Goal: Book appointment/travel/reservation

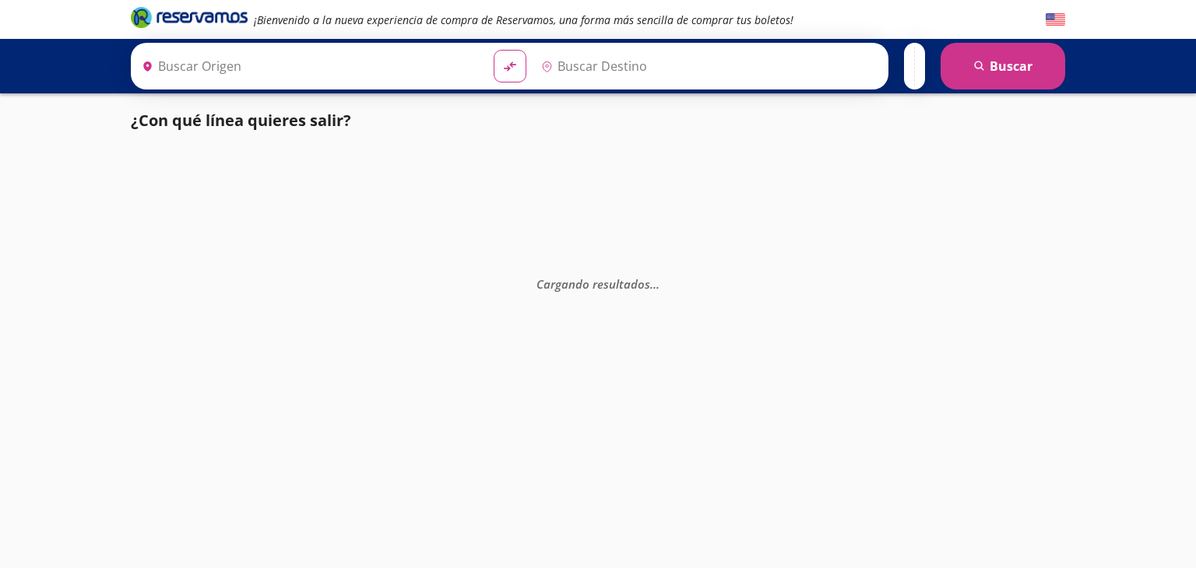
type input "[GEOGRAPHIC_DATA][PERSON_NAME], [GEOGRAPHIC_DATA]"
type input "[GEOGRAPHIC_DATA], [GEOGRAPHIC_DATA]"
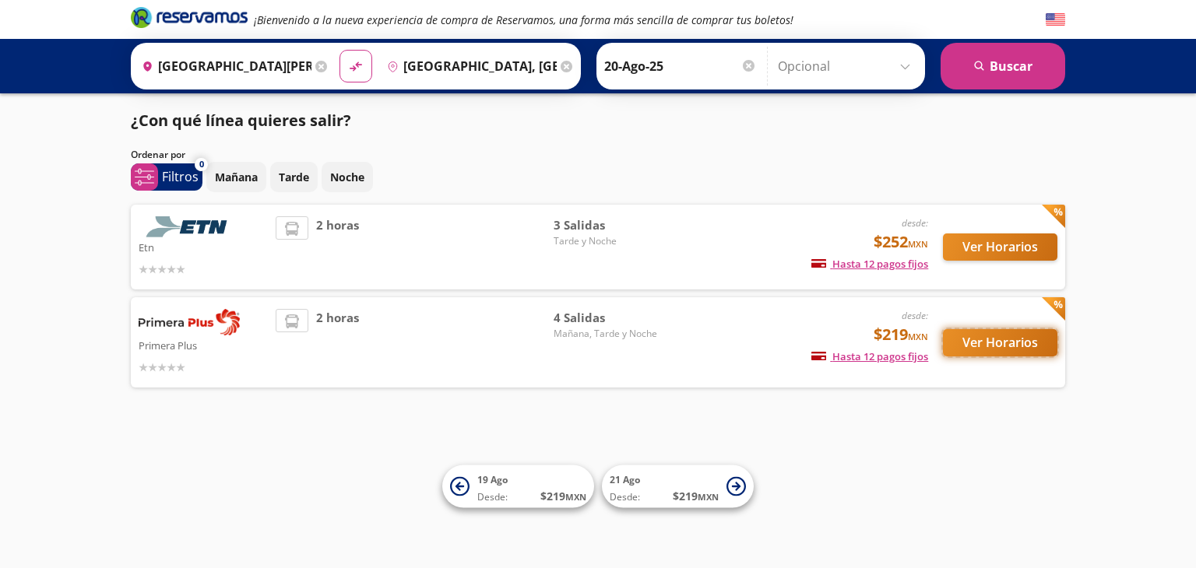
click at [984, 340] on button "Ver Horarios" at bounding box center [1000, 342] width 114 height 27
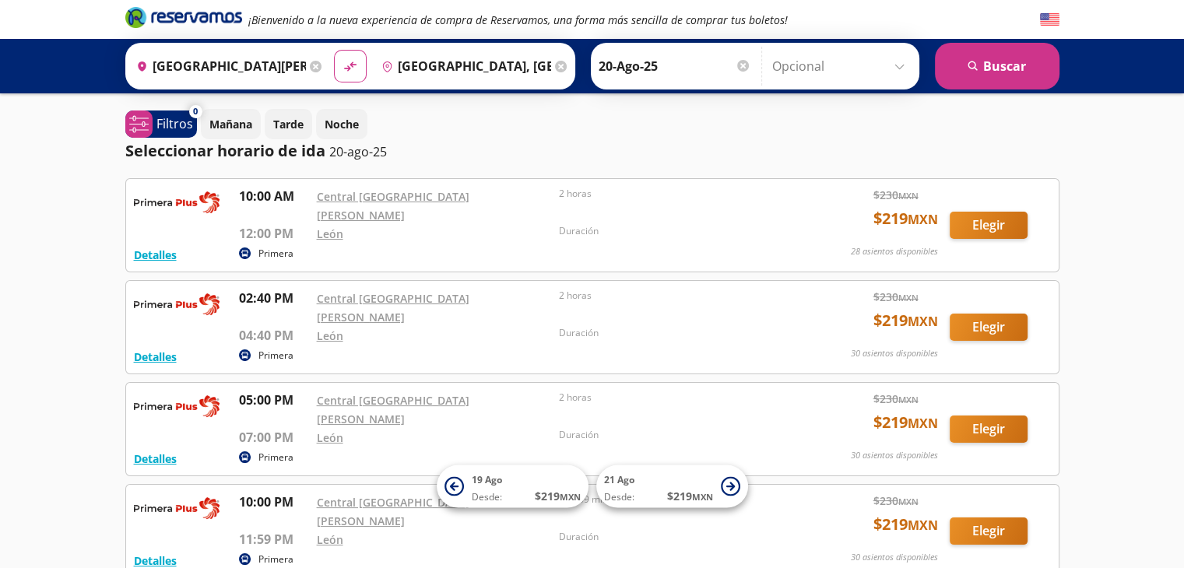
click at [279, 67] on input "[GEOGRAPHIC_DATA][PERSON_NAME], [GEOGRAPHIC_DATA]" at bounding box center [218, 66] width 176 height 39
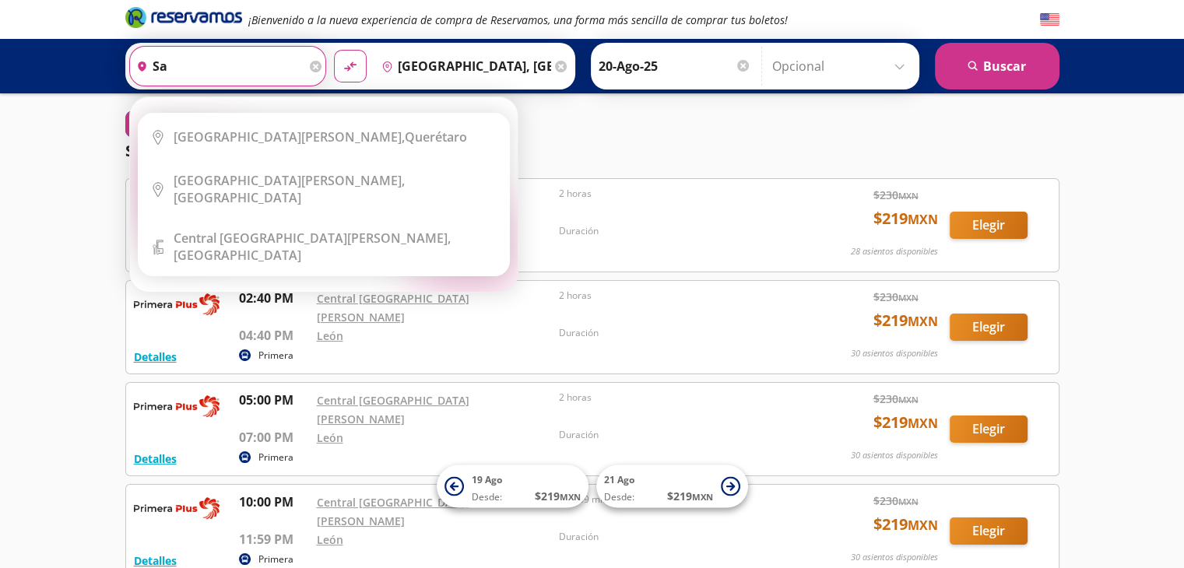
type input "s"
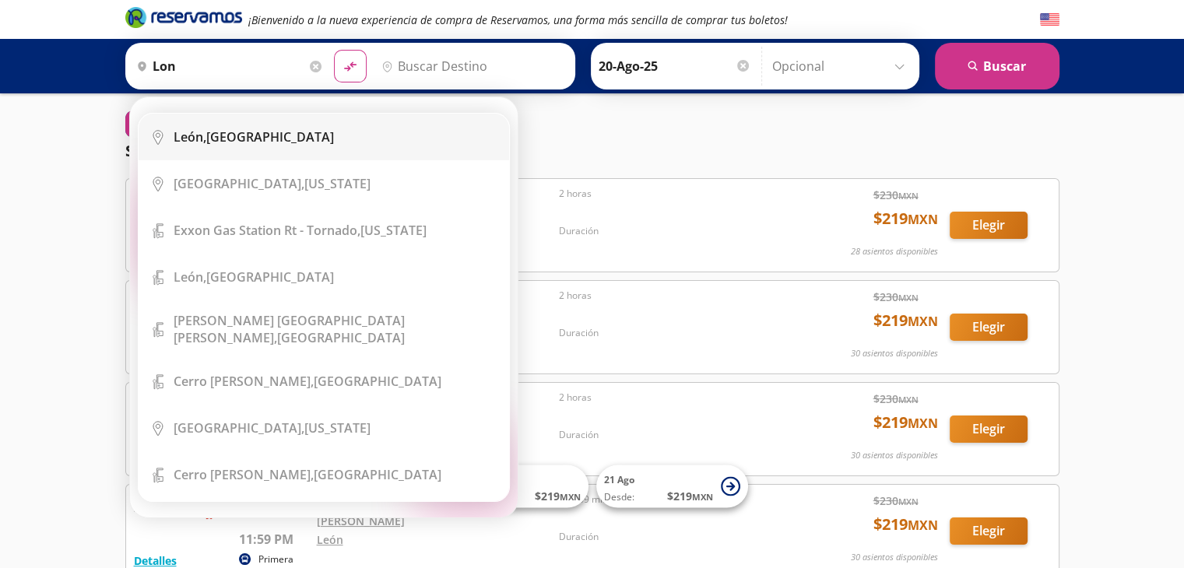
click at [241, 132] on div "[GEOGRAPHIC_DATA], [GEOGRAPHIC_DATA]" at bounding box center [254, 136] width 160 height 17
type input "[GEOGRAPHIC_DATA], [GEOGRAPHIC_DATA]"
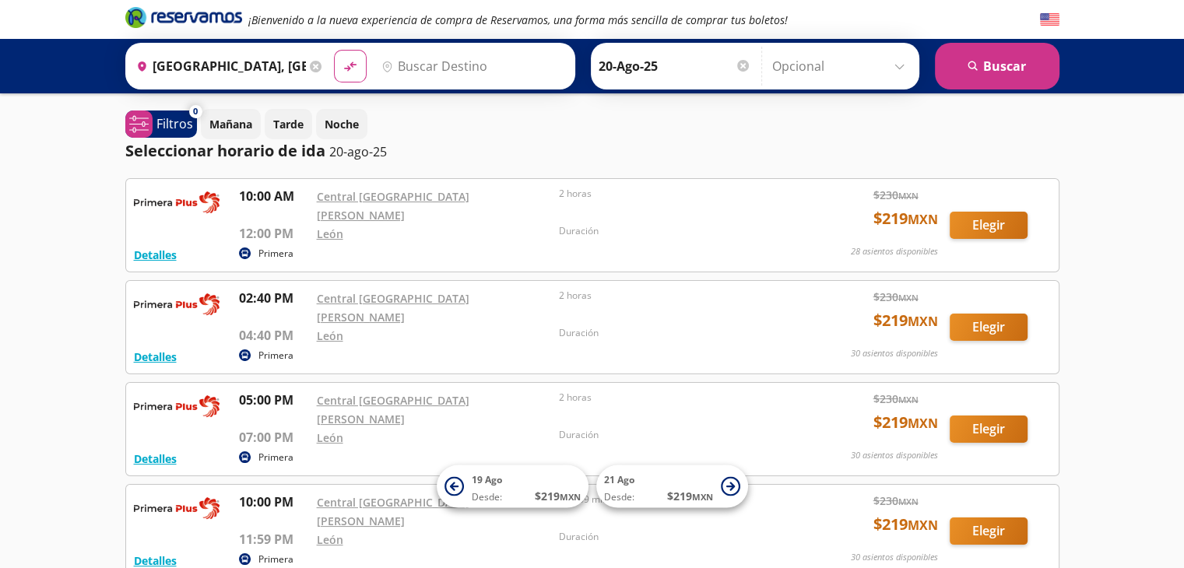
click at [412, 72] on input "Destino" at bounding box center [470, 66] width 191 height 39
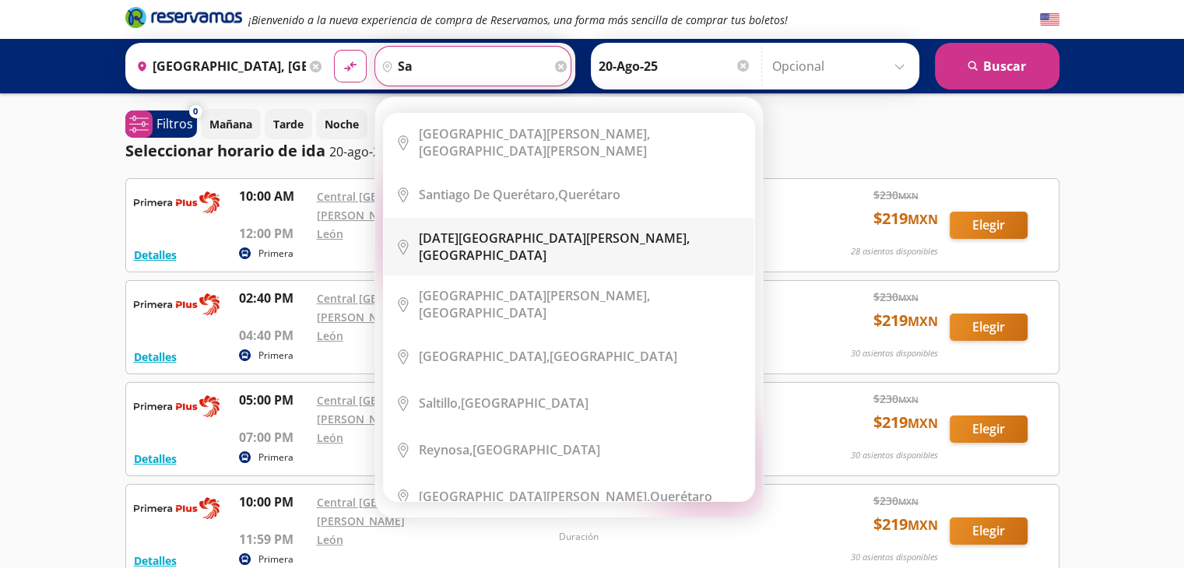
click at [503, 218] on li "City Icon [DATE][GEOGRAPHIC_DATA][PERSON_NAME], [GEOGRAPHIC_DATA]" at bounding box center [569, 247] width 371 height 58
type input "[DATE][GEOGRAPHIC_DATA][PERSON_NAME], [GEOGRAPHIC_DATA]"
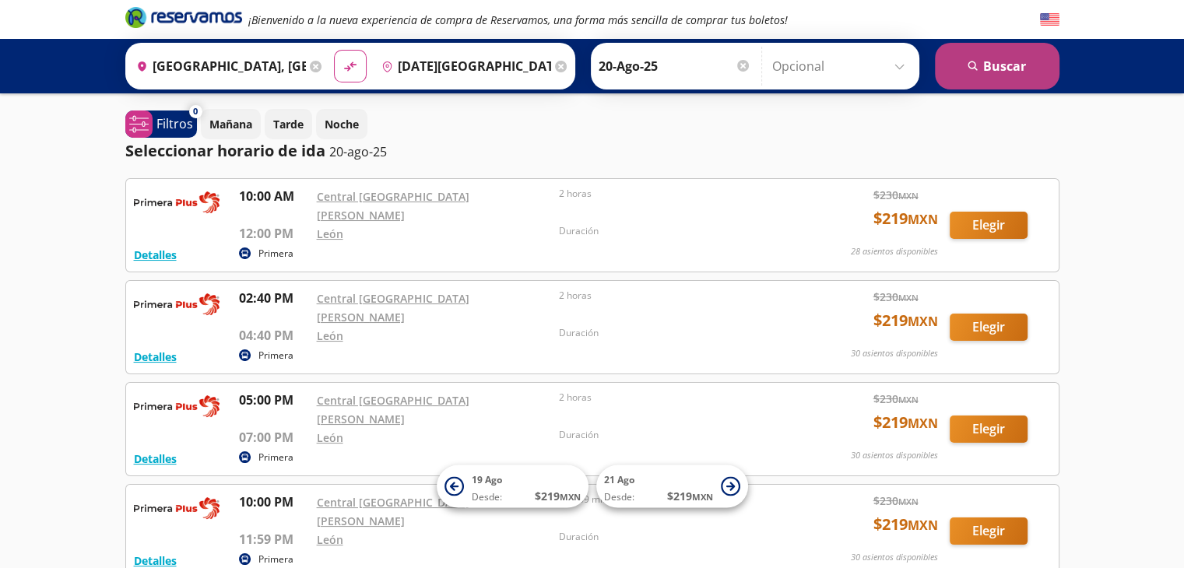
click at [979, 72] on button "search [GEOGRAPHIC_DATA]" at bounding box center [997, 66] width 125 height 47
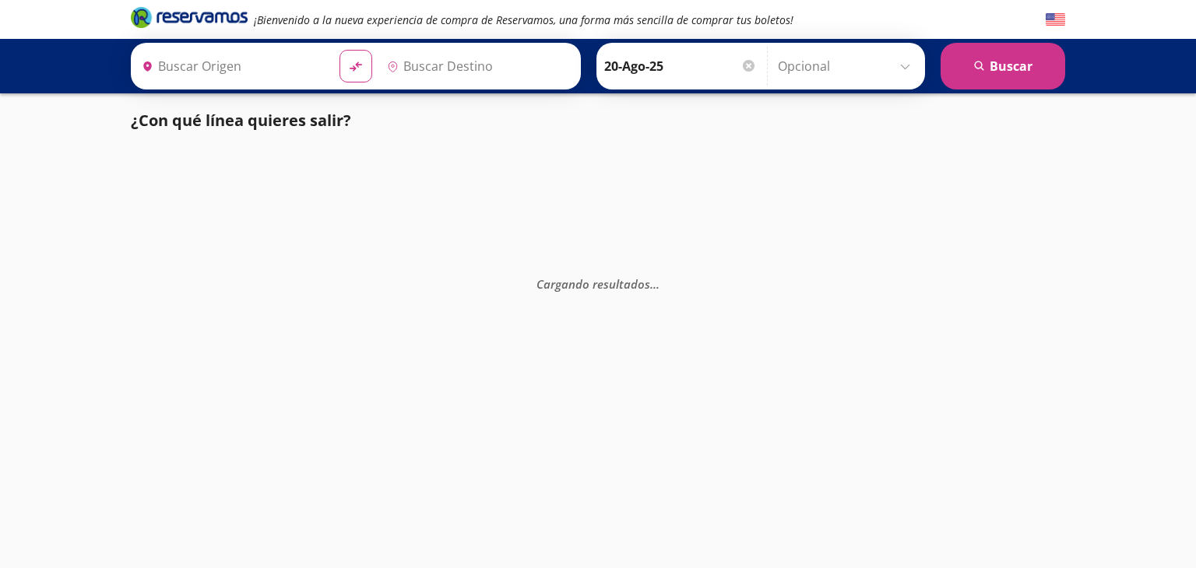
type input "[DATE][GEOGRAPHIC_DATA][PERSON_NAME], [GEOGRAPHIC_DATA]"
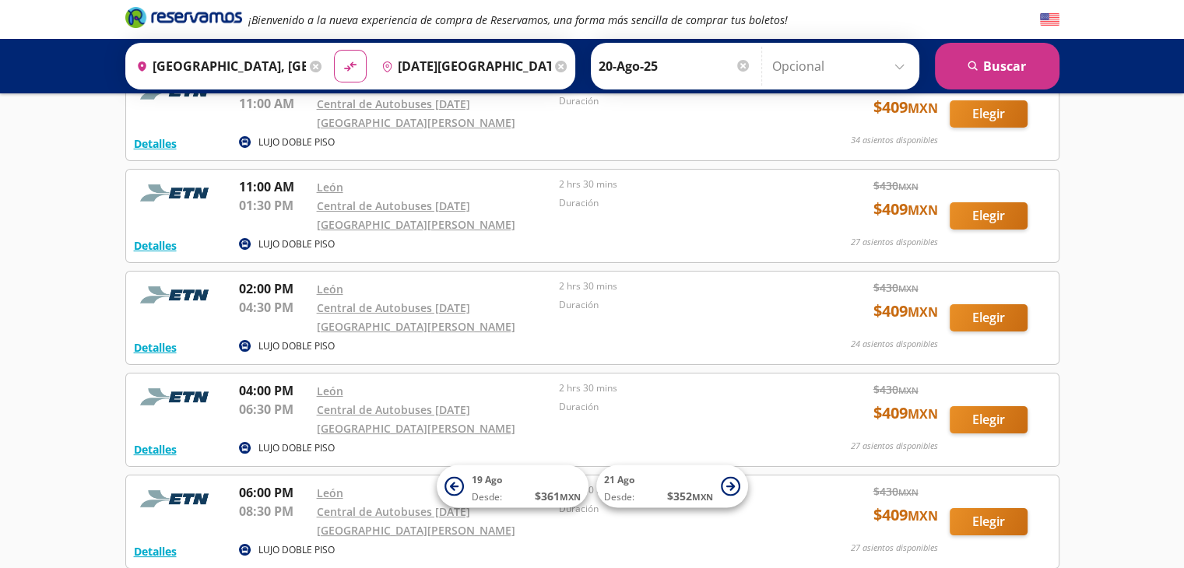
scroll to position [118, 0]
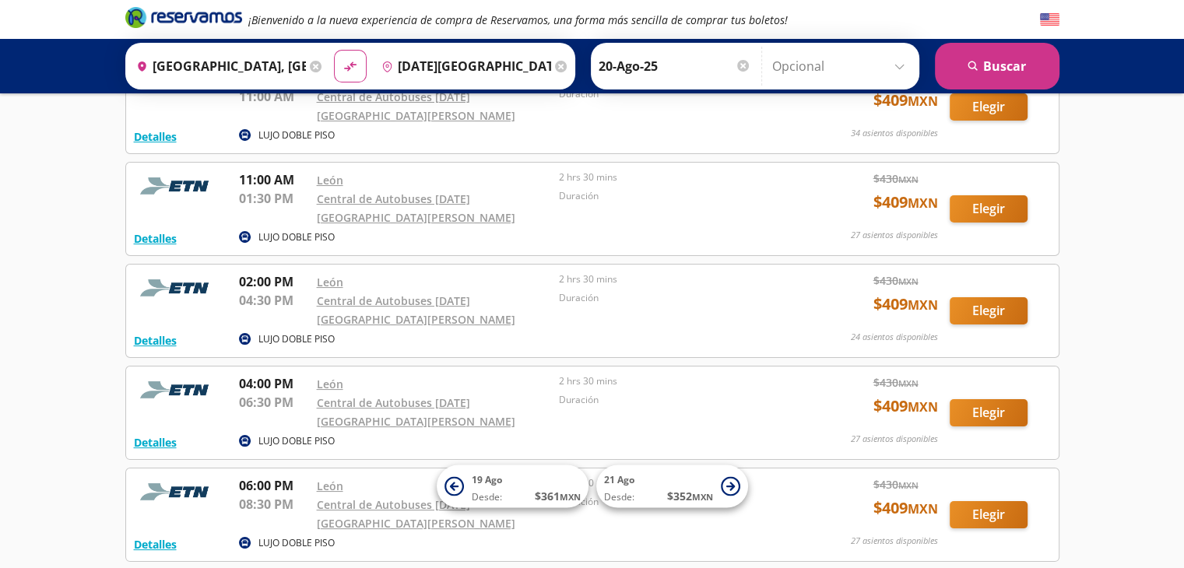
click at [265, 65] on input "[GEOGRAPHIC_DATA], [GEOGRAPHIC_DATA]" at bounding box center [218, 66] width 176 height 39
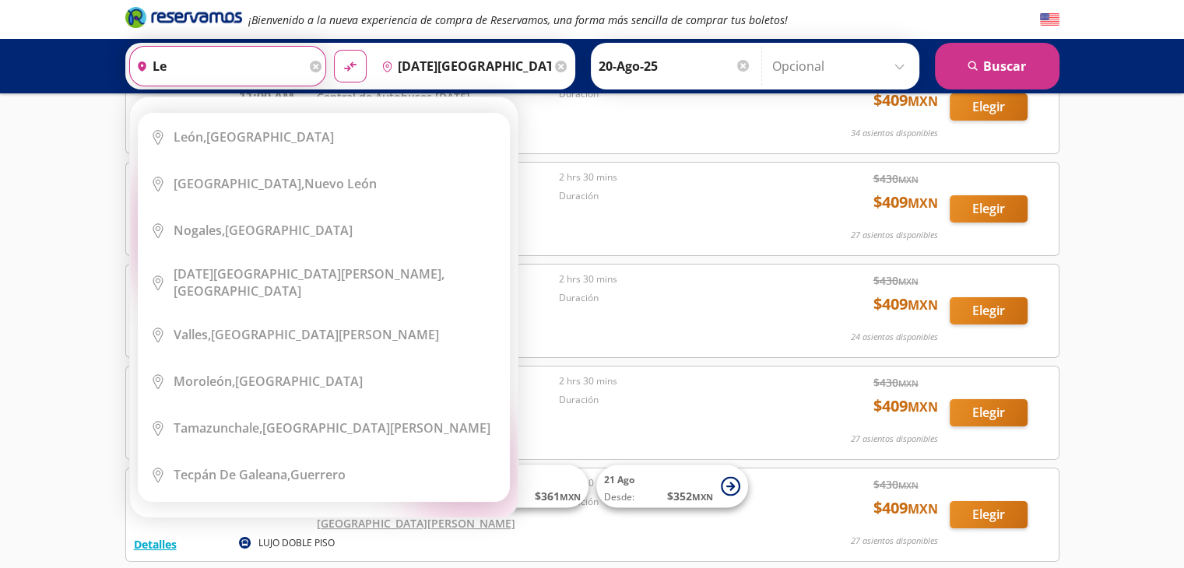
type input "l"
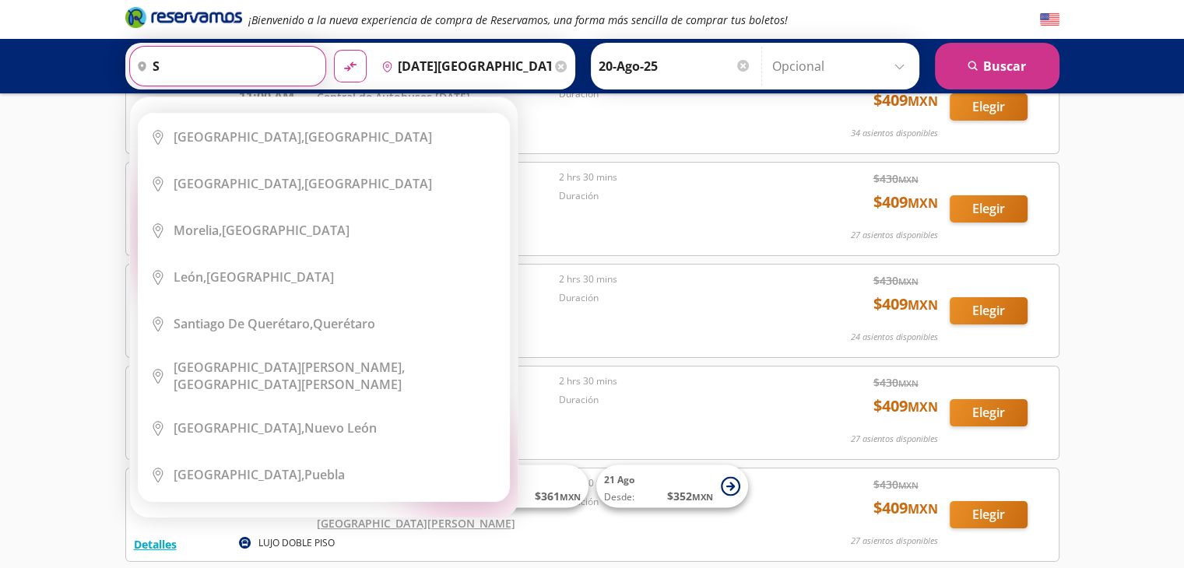
type input "sa"
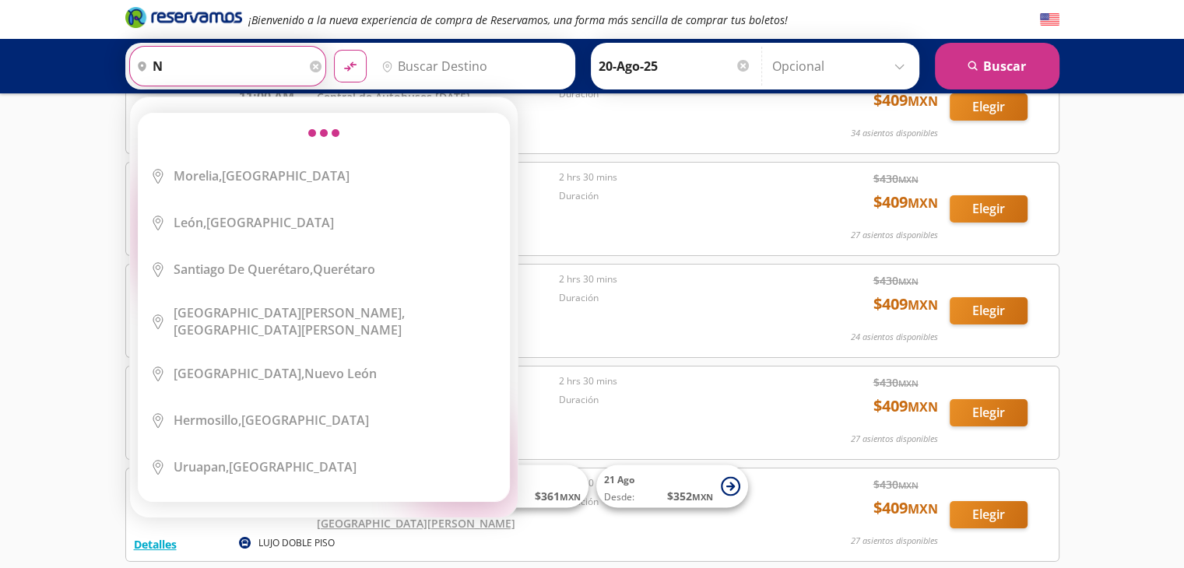
type input "n"
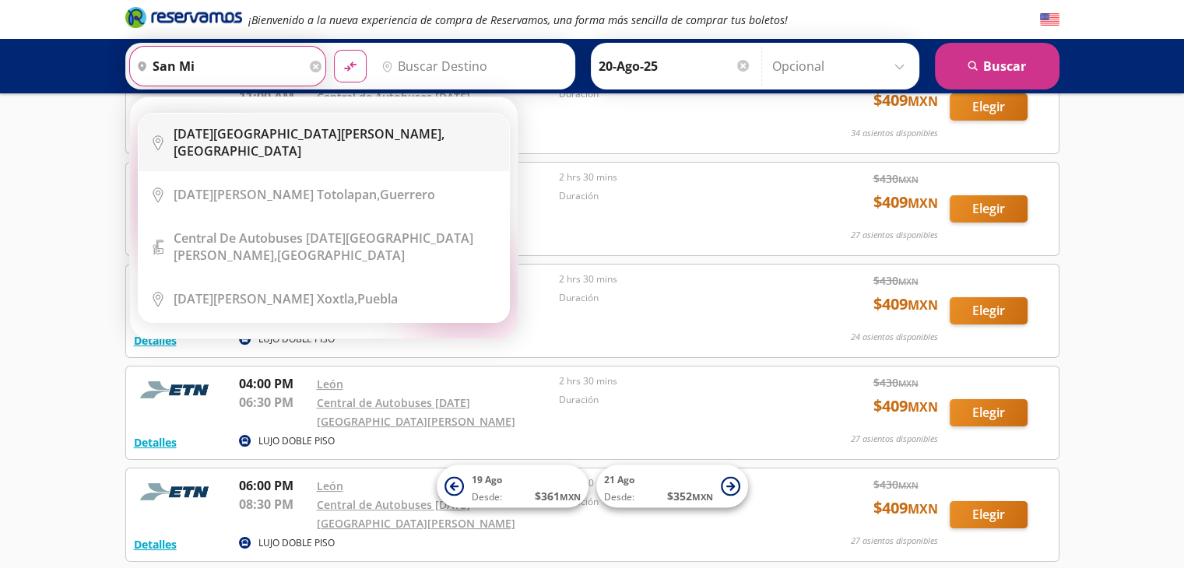
click at [328, 128] on div "[DATE][GEOGRAPHIC_DATA][PERSON_NAME], [GEOGRAPHIC_DATA]" at bounding box center [336, 142] width 324 height 34
type input "[DATE][GEOGRAPHIC_DATA][PERSON_NAME], [GEOGRAPHIC_DATA]"
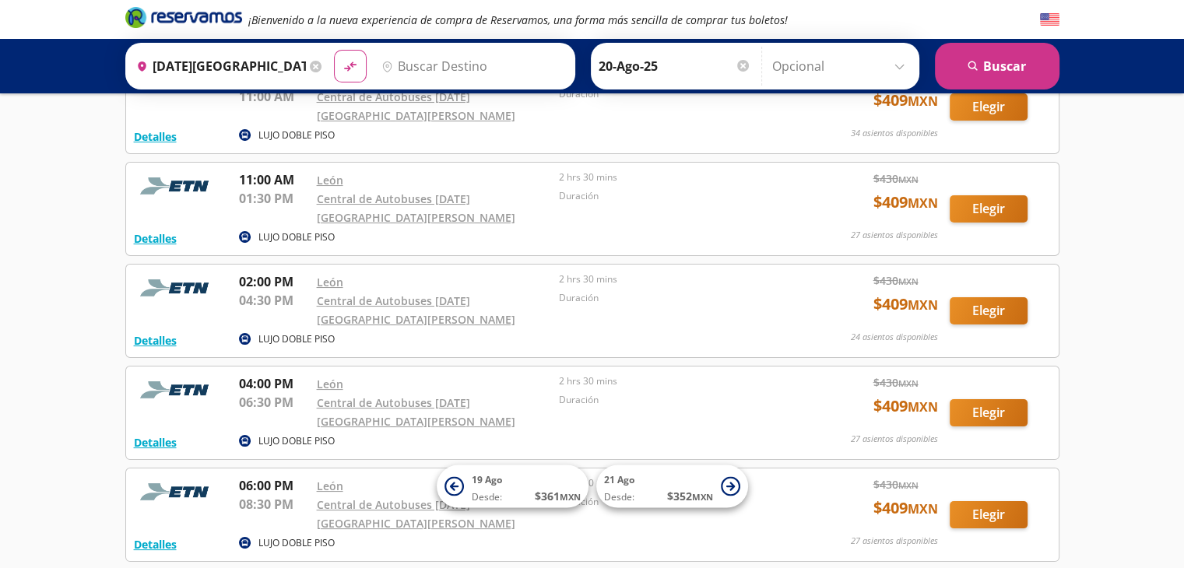
click at [416, 69] on input "Destino" at bounding box center [470, 66] width 191 height 39
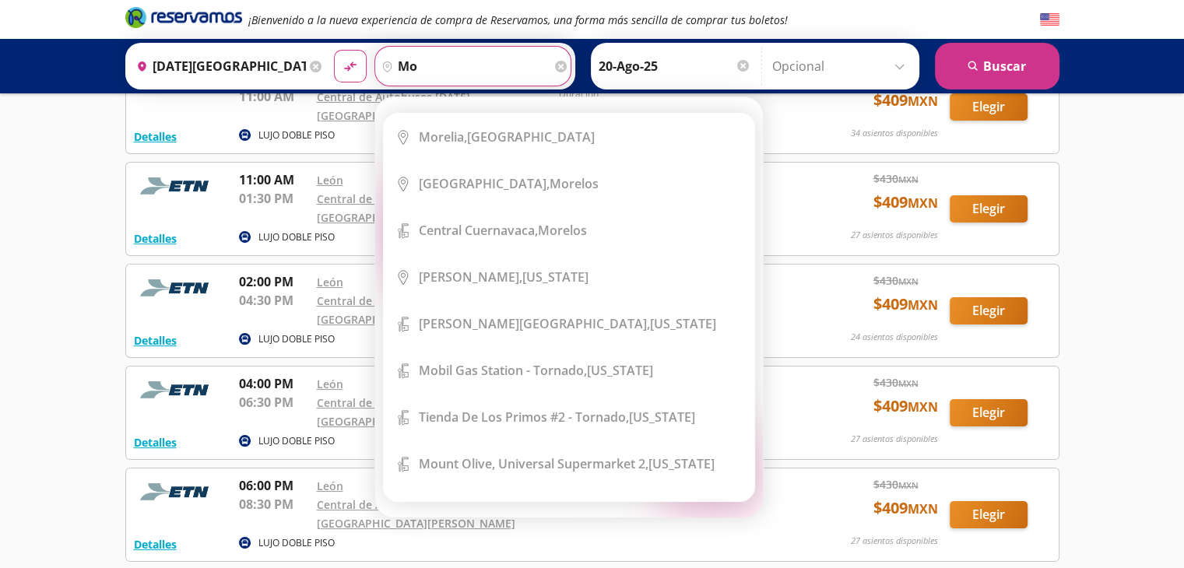
type input "m"
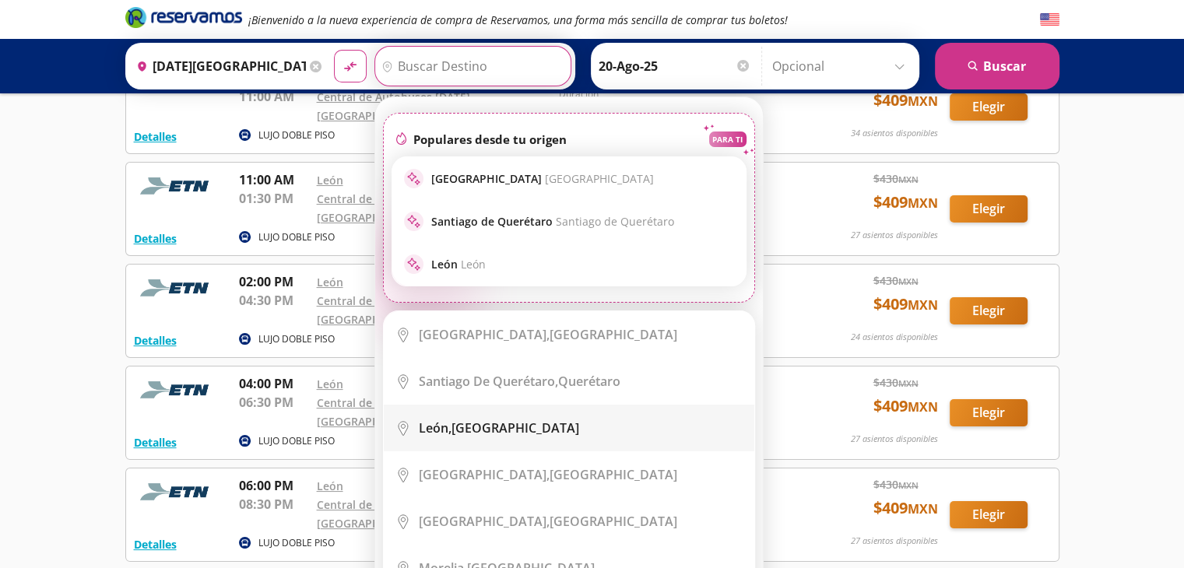
click at [489, 433] on div "[GEOGRAPHIC_DATA], [GEOGRAPHIC_DATA]" at bounding box center [499, 428] width 160 height 17
type input "[GEOGRAPHIC_DATA], [GEOGRAPHIC_DATA]"
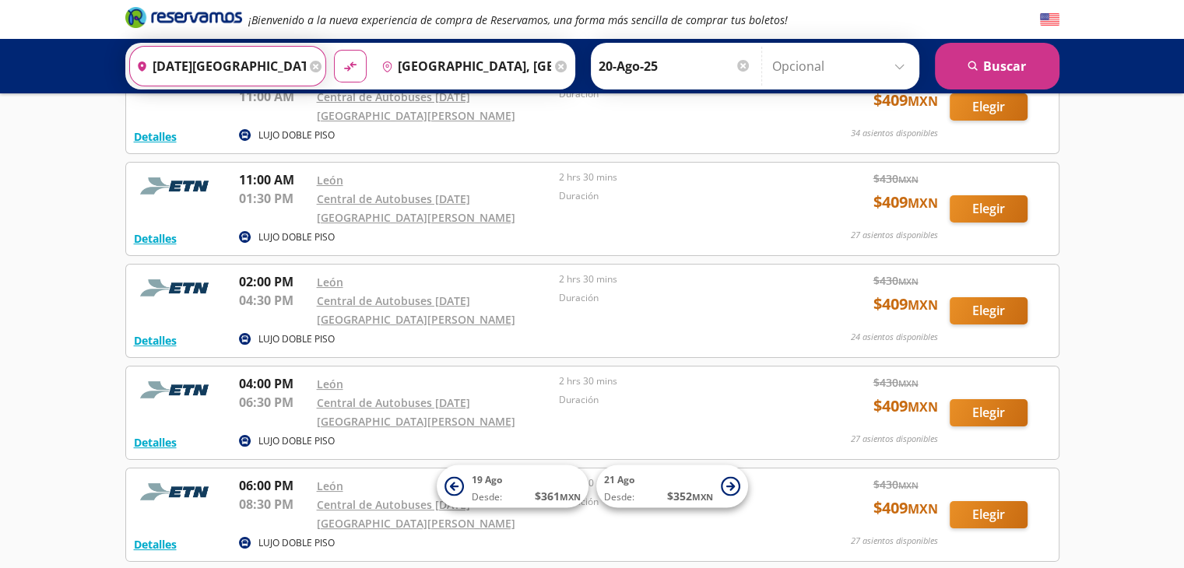
click at [271, 68] on input "[DATE][GEOGRAPHIC_DATA][PERSON_NAME], [GEOGRAPHIC_DATA]" at bounding box center [218, 66] width 176 height 39
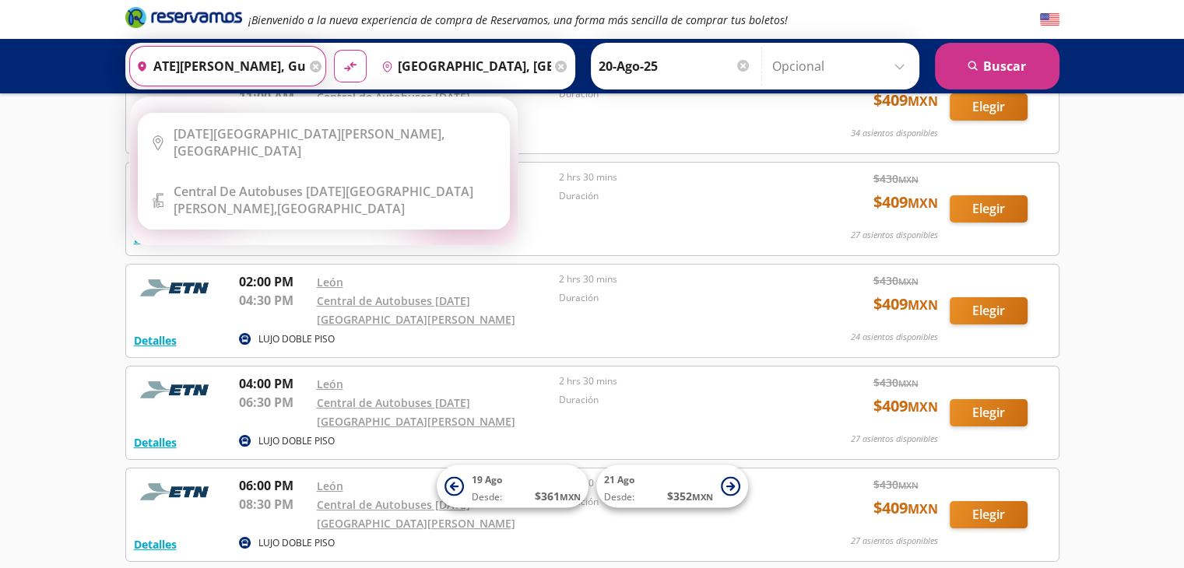
scroll to position [0, 0]
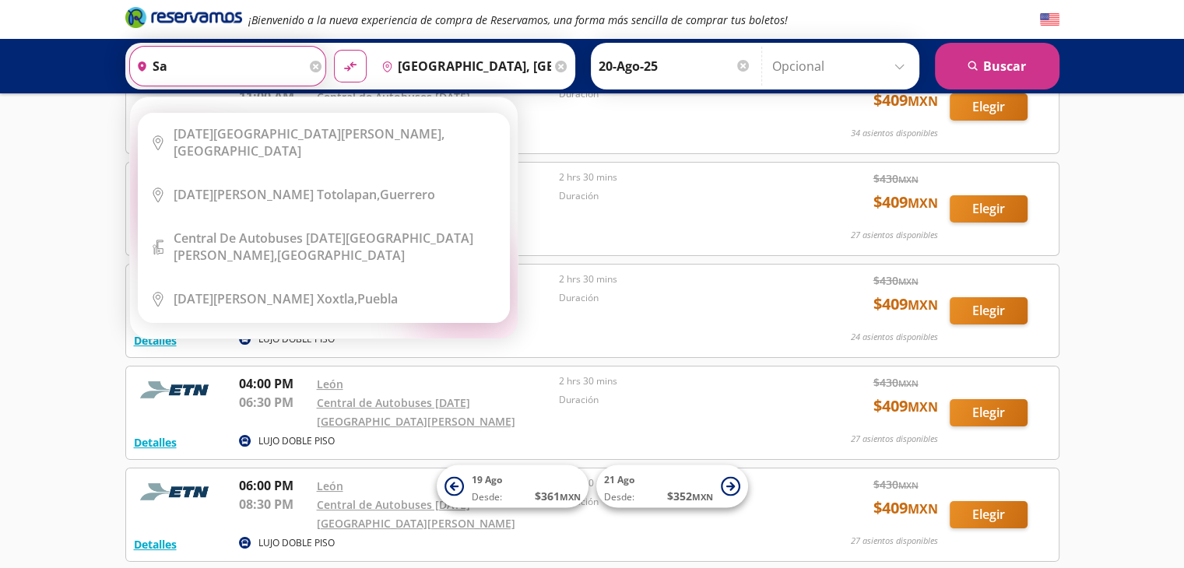
type input "s"
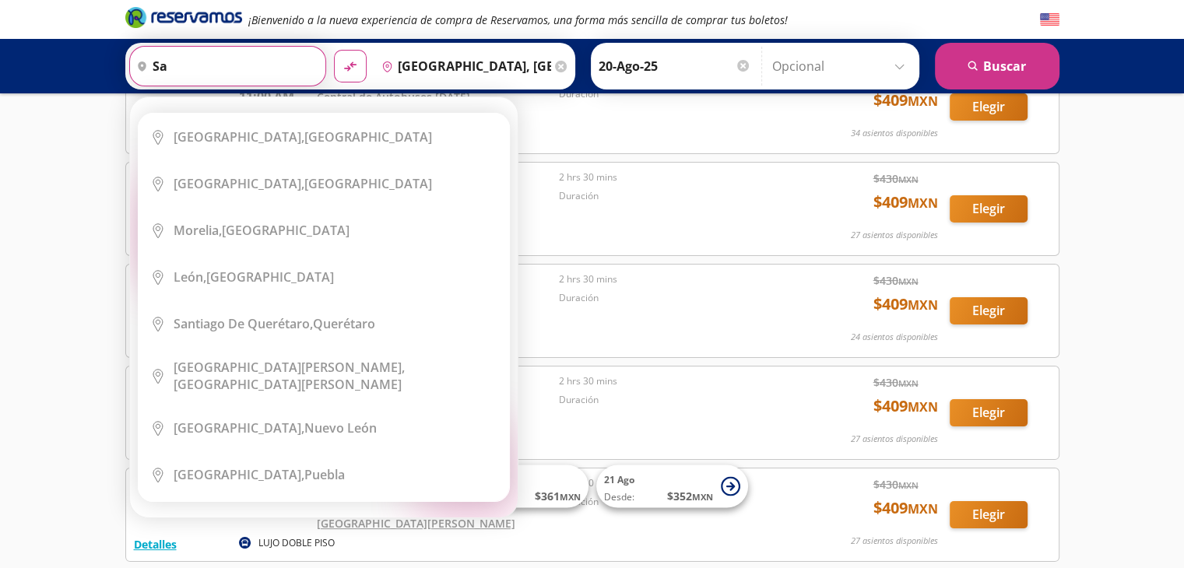
type input "san"
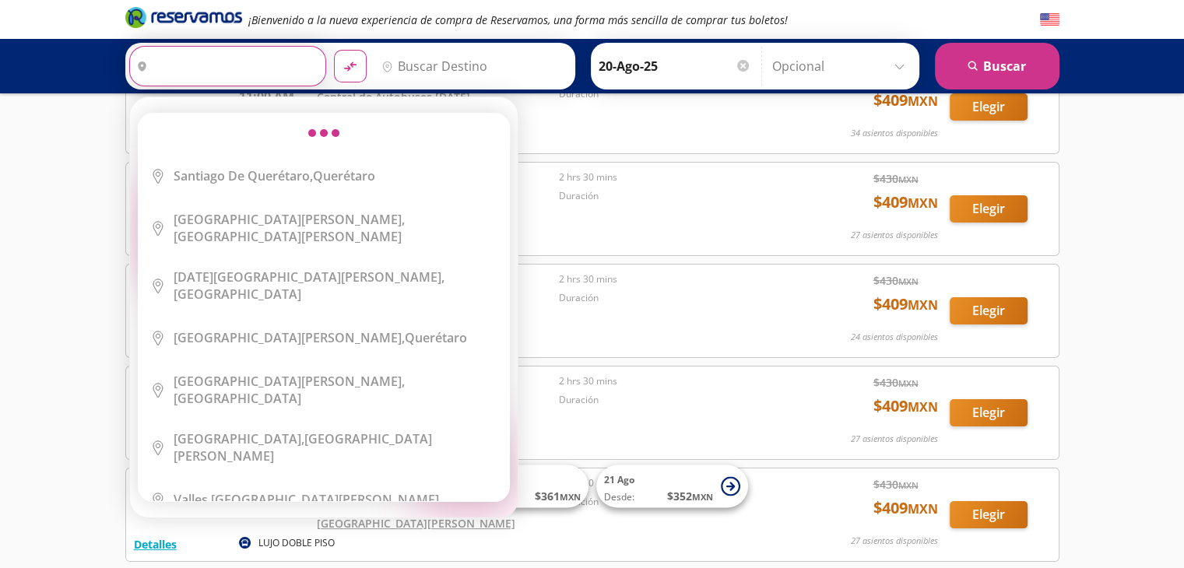
type input "m"
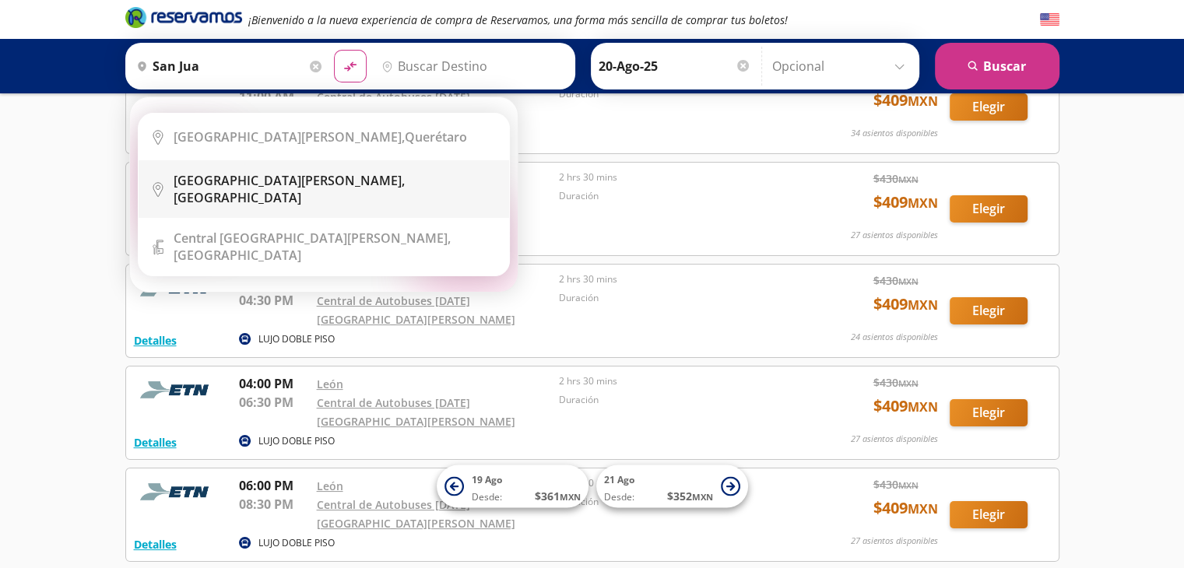
click at [368, 184] on div "[GEOGRAPHIC_DATA][PERSON_NAME], [GEOGRAPHIC_DATA]" at bounding box center [336, 189] width 324 height 34
type input "[GEOGRAPHIC_DATA][PERSON_NAME], [GEOGRAPHIC_DATA]"
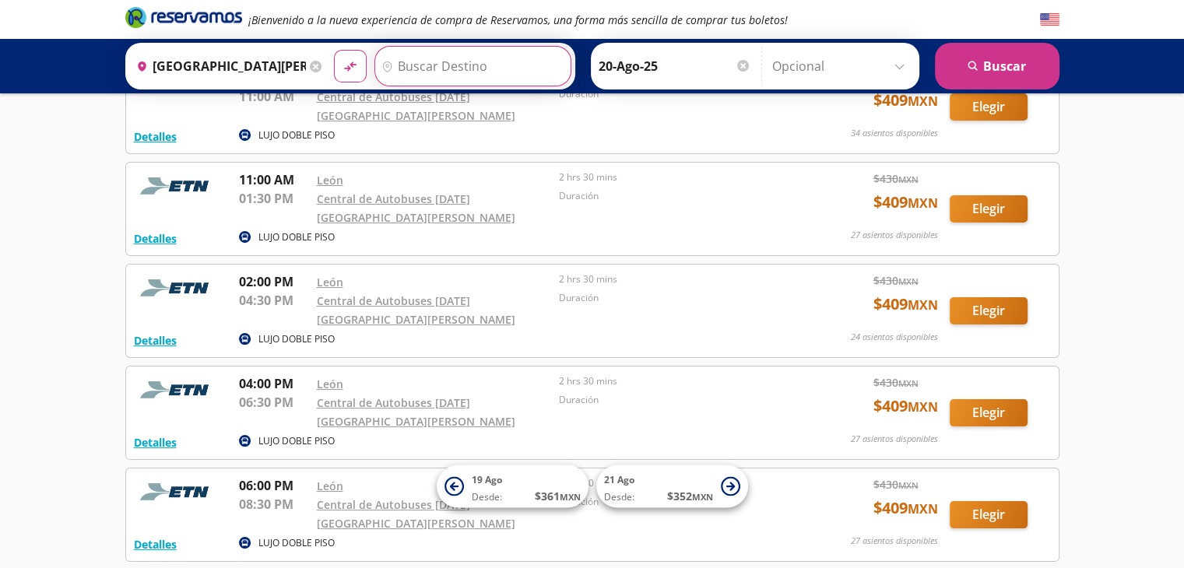
click at [455, 74] on input "Destino" at bounding box center [470, 66] width 191 height 39
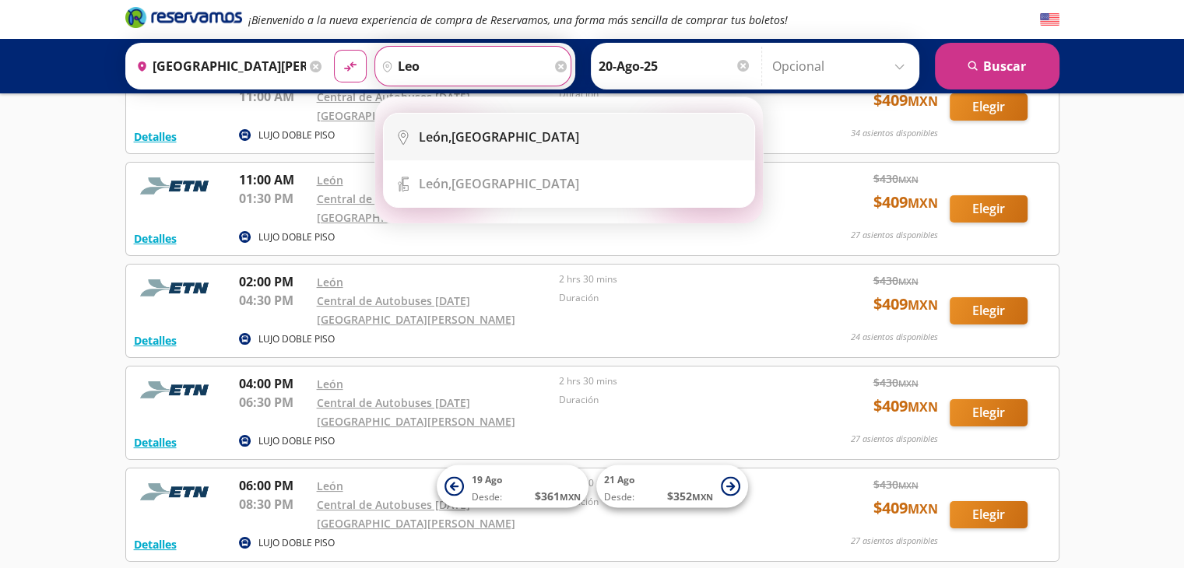
click at [464, 146] on li "City Icon [GEOGRAPHIC_DATA], [GEOGRAPHIC_DATA]" at bounding box center [569, 137] width 371 height 47
type input "[GEOGRAPHIC_DATA], [GEOGRAPHIC_DATA]"
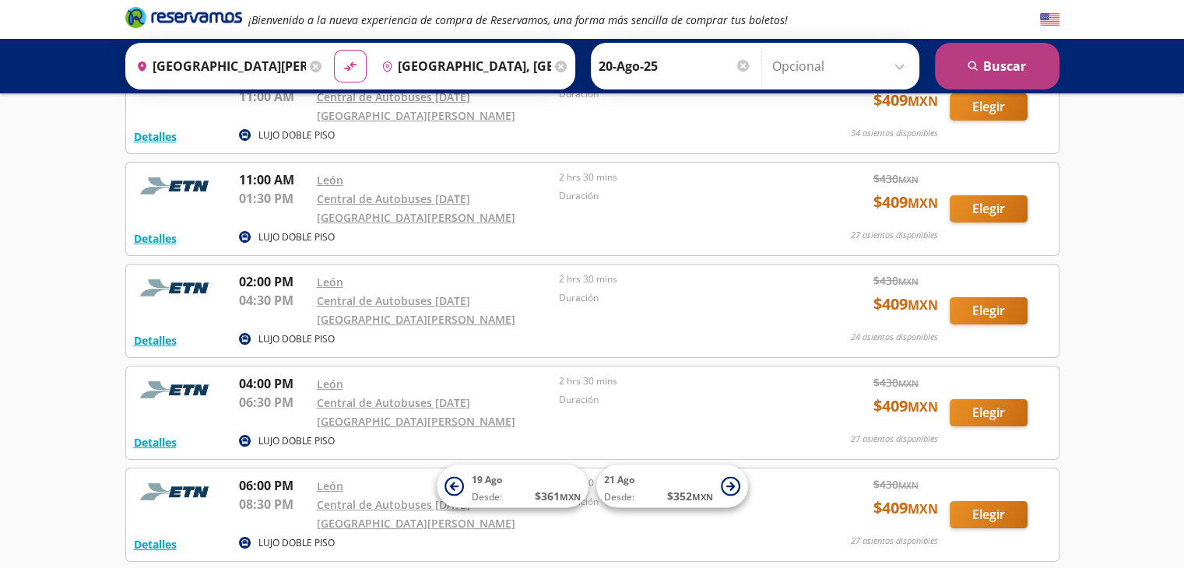
click at [958, 85] on button "search [GEOGRAPHIC_DATA]" at bounding box center [997, 66] width 125 height 47
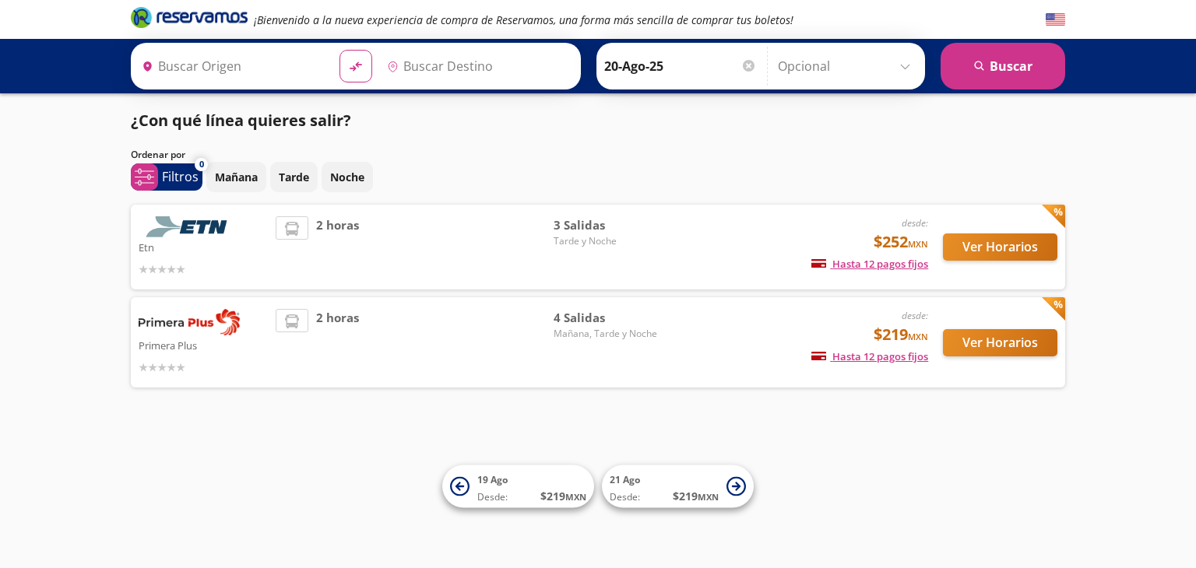
type input "[GEOGRAPHIC_DATA], [GEOGRAPHIC_DATA]"
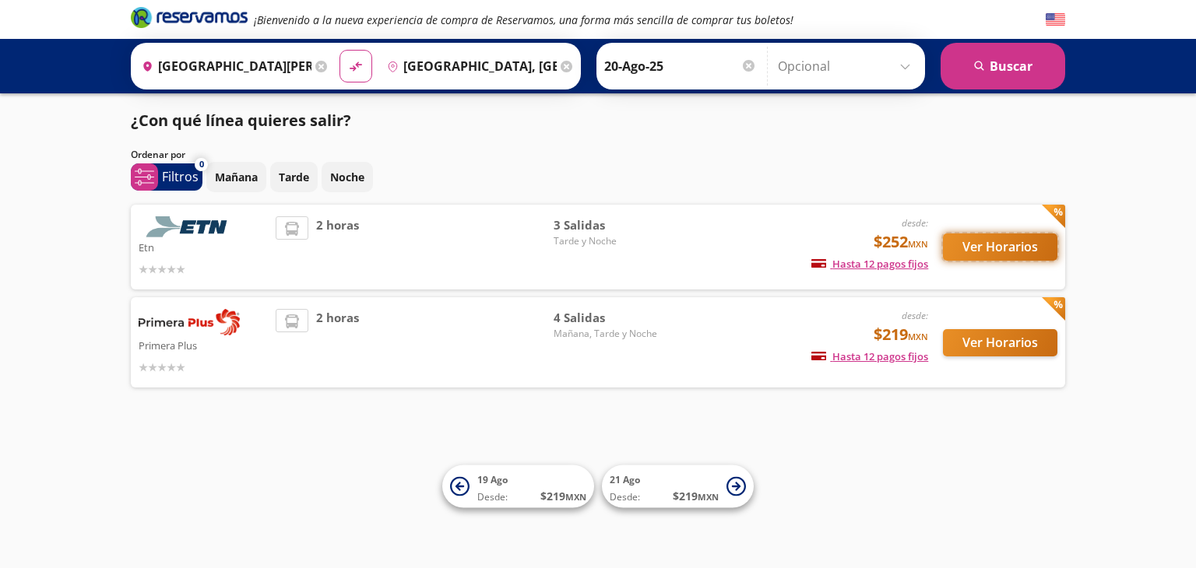
click at [982, 252] on button "Ver Horarios" at bounding box center [1000, 247] width 114 height 27
click at [984, 344] on button "Ver Horarios" at bounding box center [1000, 342] width 114 height 27
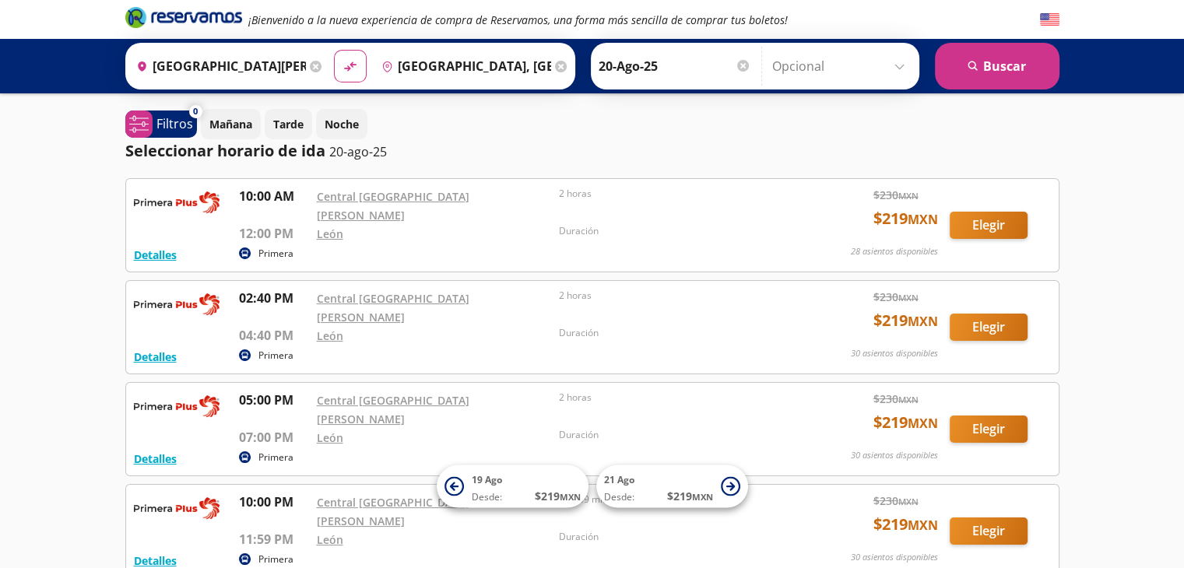
click at [1000, 132] on div "Mañana Tarde Noche" at bounding box center [630, 124] width 859 height 30
click at [885, 26] on div "¡Bienvenido a la nueva experiencia de compra de Reservamos, una forma más senci…" at bounding box center [593, 19] width 950 height 39
click at [280, 71] on input "[GEOGRAPHIC_DATA][PERSON_NAME], [GEOGRAPHIC_DATA]" at bounding box center [218, 66] width 176 height 39
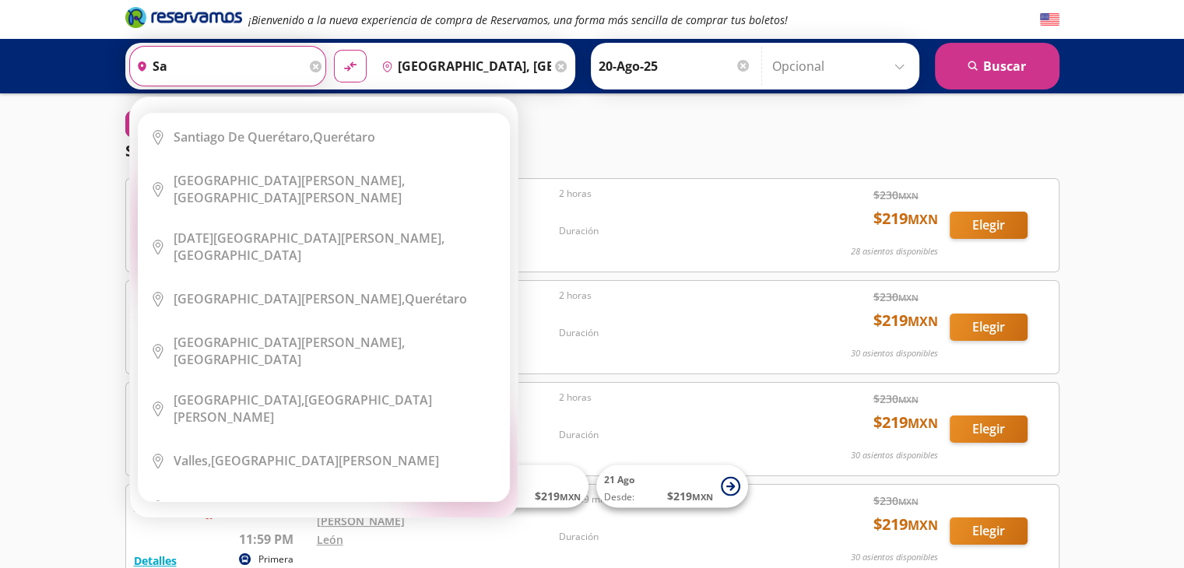
type input "s"
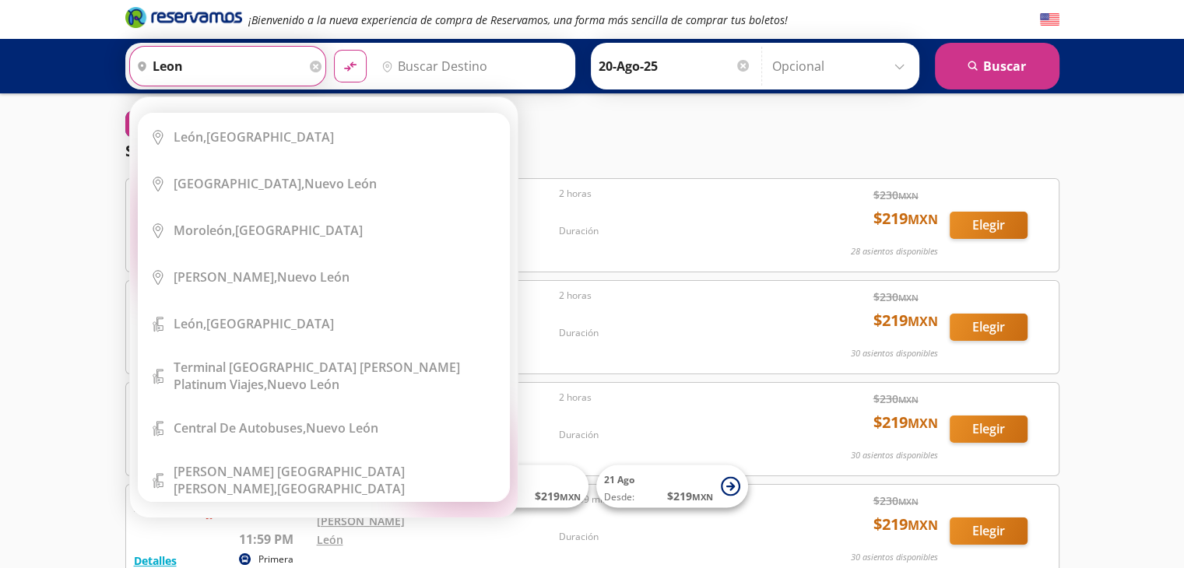
click at [248, 135] on div "[GEOGRAPHIC_DATA], [GEOGRAPHIC_DATA]" at bounding box center [254, 136] width 160 height 17
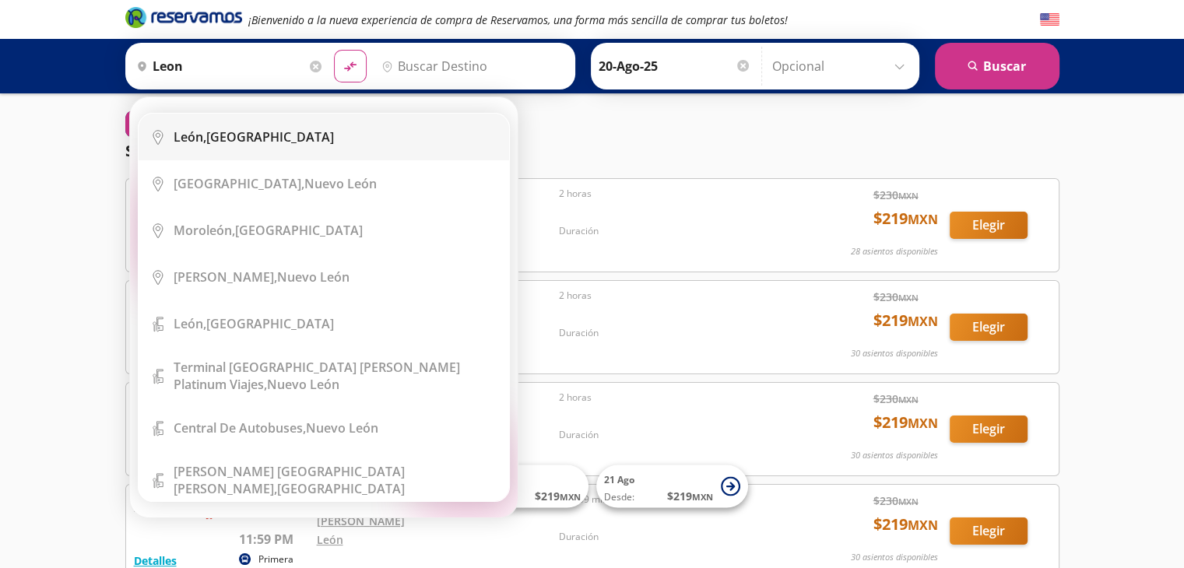
type input "[GEOGRAPHIC_DATA], [GEOGRAPHIC_DATA]"
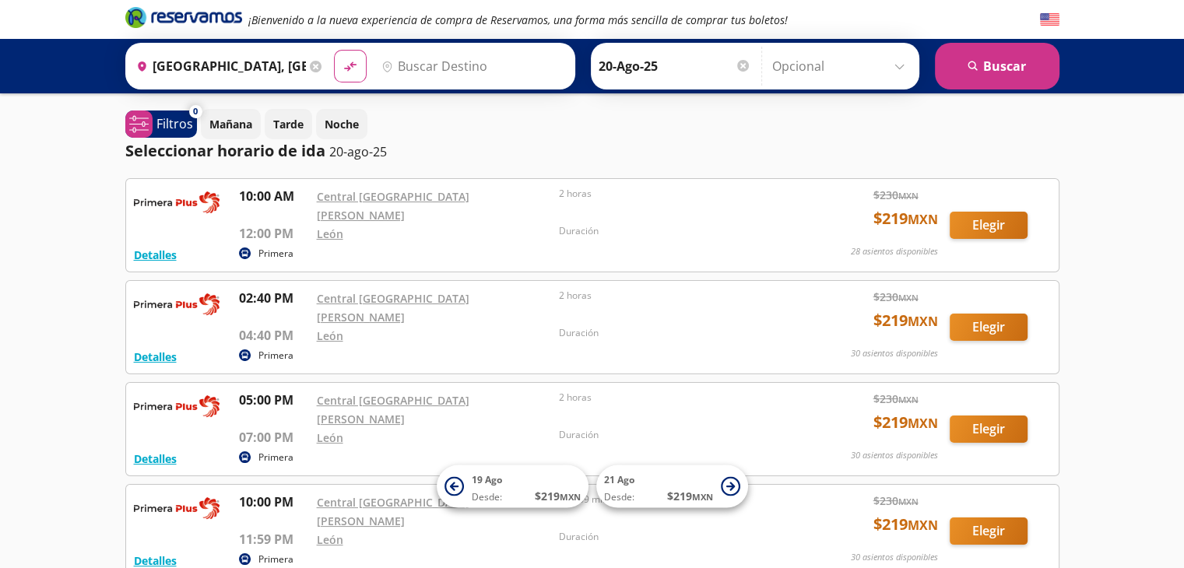
click at [406, 63] on input "Destino" at bounding box center [470, 66] width 191 height 39
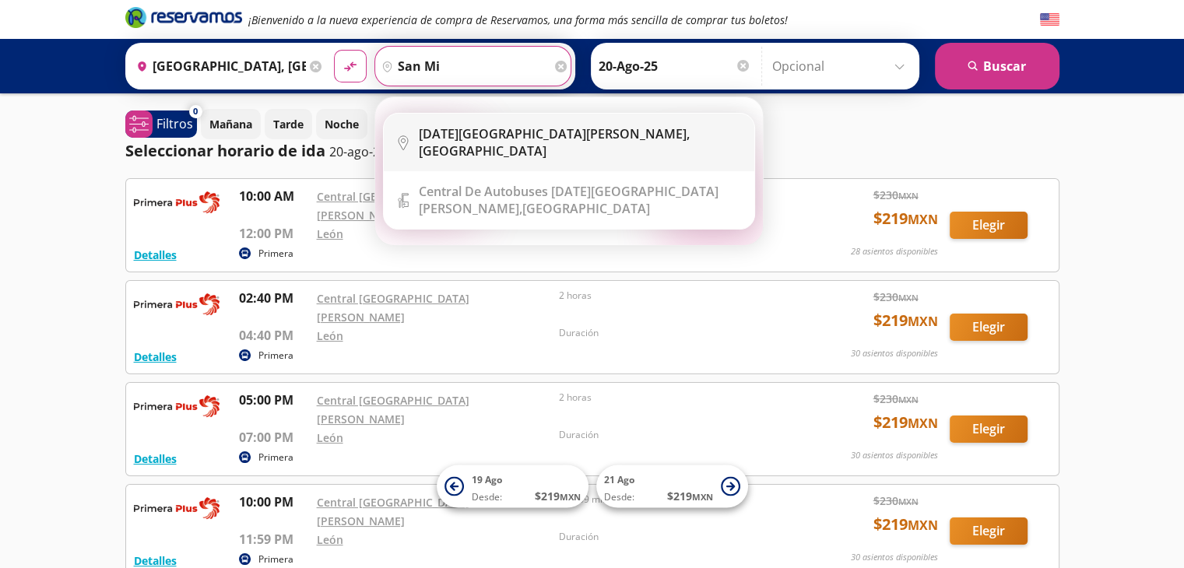
click at [450, 135] on b "[DATE][GEOGRAPHIC_DATA][PERSON_NAME]," at bounding box center [554, 133] width 271 height 17
type input "[DATE][GEOGRAPHIC_DATA][PERSON_NAME], [GEOGRAPHIC_DATA]"
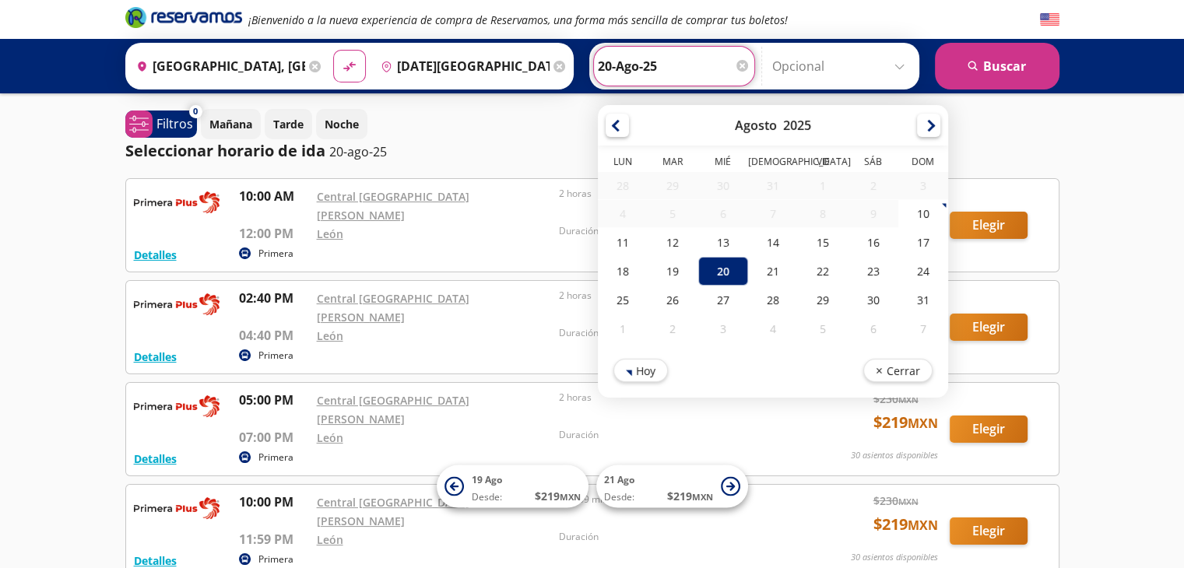
click at [697, 63] on input "20-Ago-25" at bounding box center [674, 66] width 153 height 39
click at [771, 263] on div "21" at bounding box center [772, 271] width 50 height 29
type input "21-Ago-25"
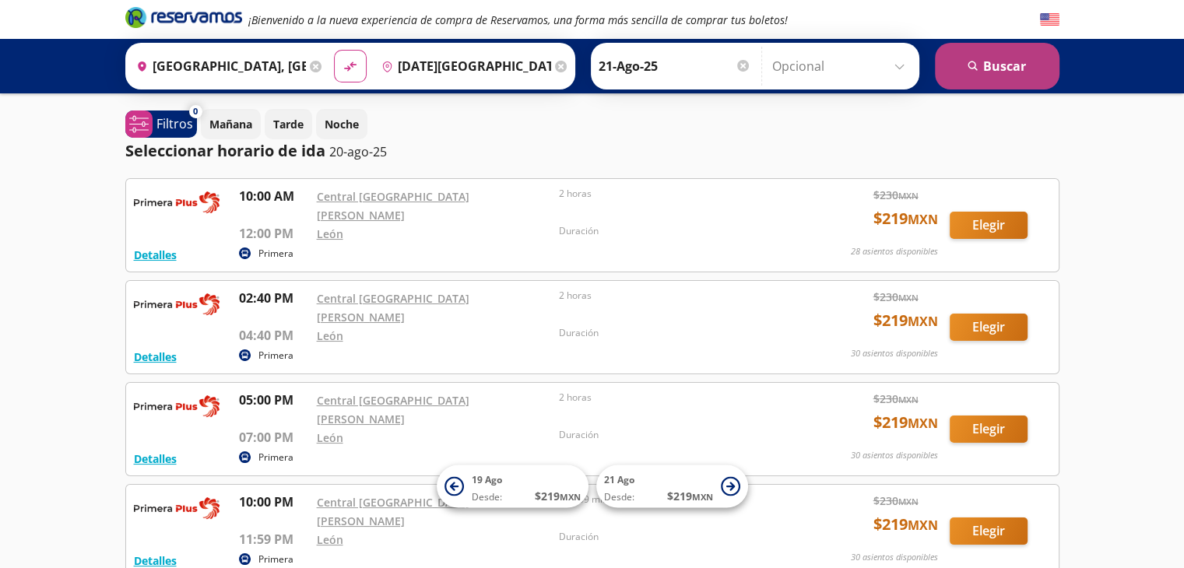
click at [953, 60] on button "search [GEOGRAPHIC_DATA]" at bounding box center [997, 66] width 125 height 47
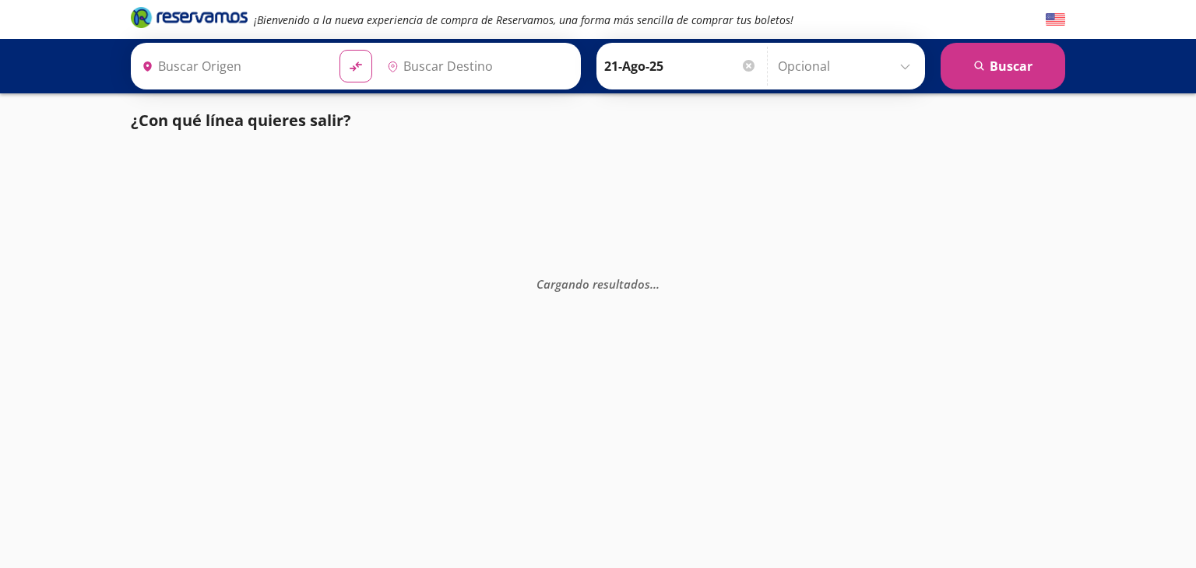
type input "[DATE][GEOGRAPHIC_DATA][PERSON_NAME], [GEOGRAPHIC_DATA]"
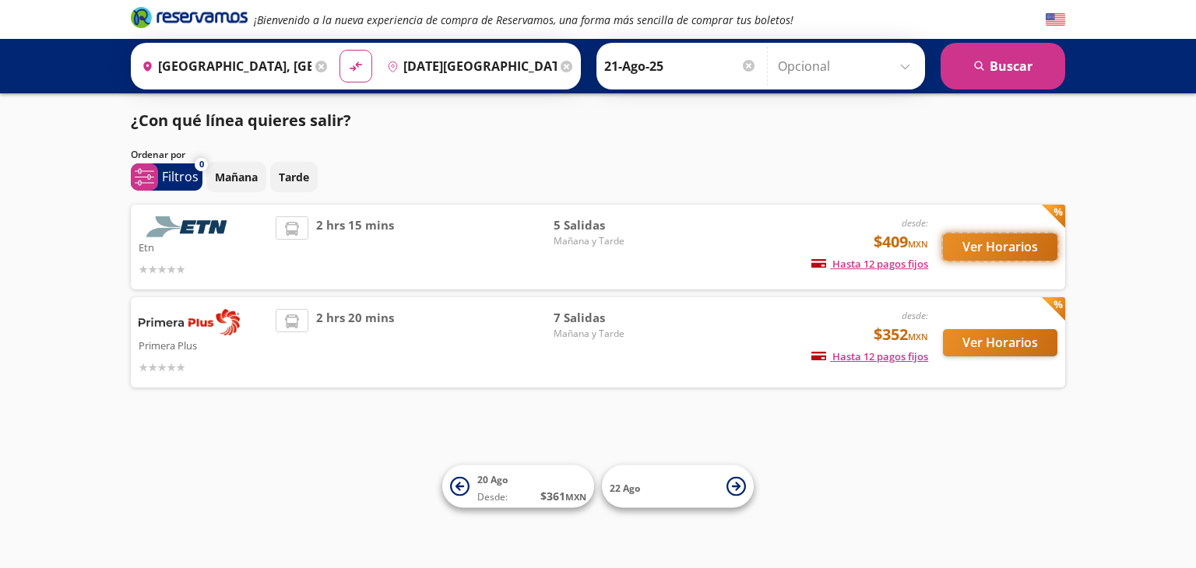
click at [985, 253] on button "Ver Horarios" at bounding box center [1000, 247] width 114 height 27
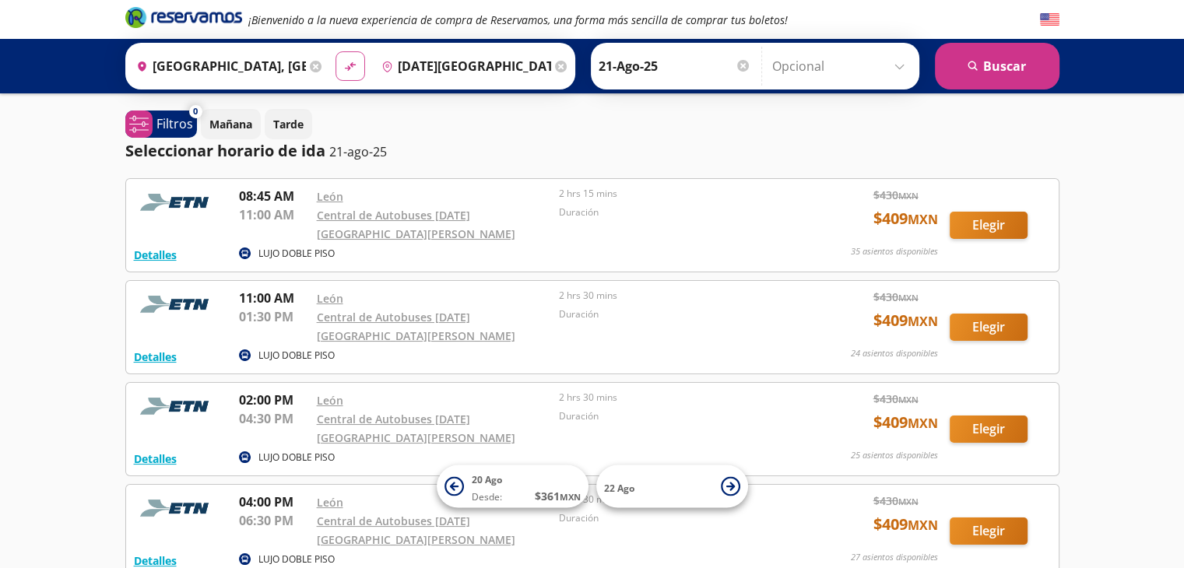
click at [350, 67] on icon "material-symbols:compare-arrows-rounded" at bounding box center [350, 66] width 14 height 15
type input "[DATE][GEOGRAPHIC_DATA][PERSON_NAME], [GEOGRAPHIC_DATA]"
type input "[GEOGRAPHIC_DATA], [GEOGRAPHIC_DATA]"
click at [680, 69] on input "21-Ago-25" at bounding box center [675, 66] width 153 height 39
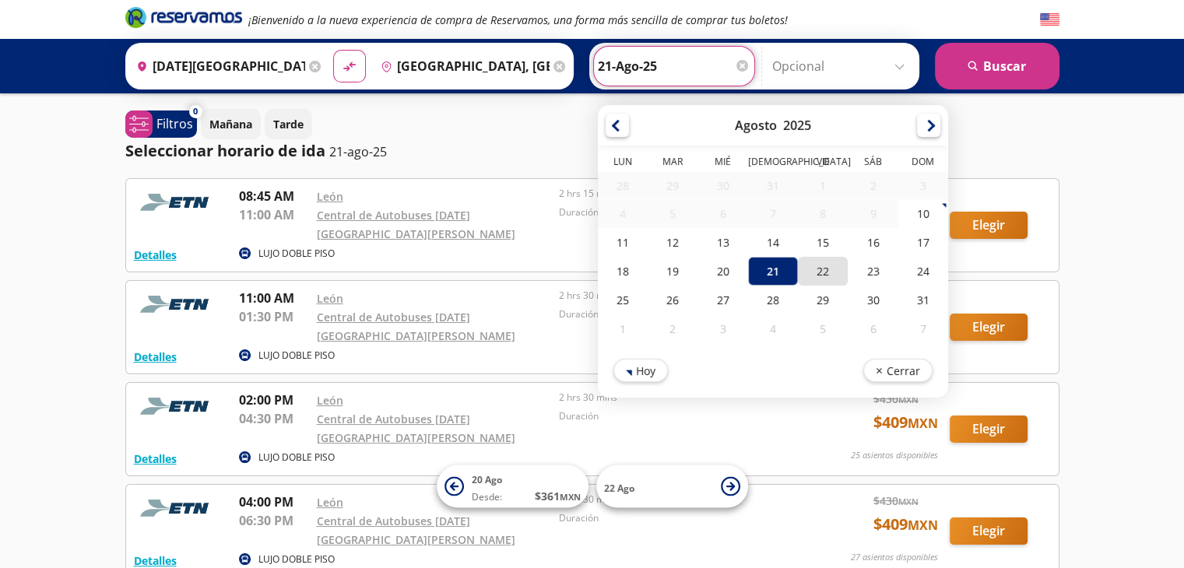
click at [818, 265] on div "22" at bounding box center [823, 271] width 50 height 29
type input "22-Ago-25"
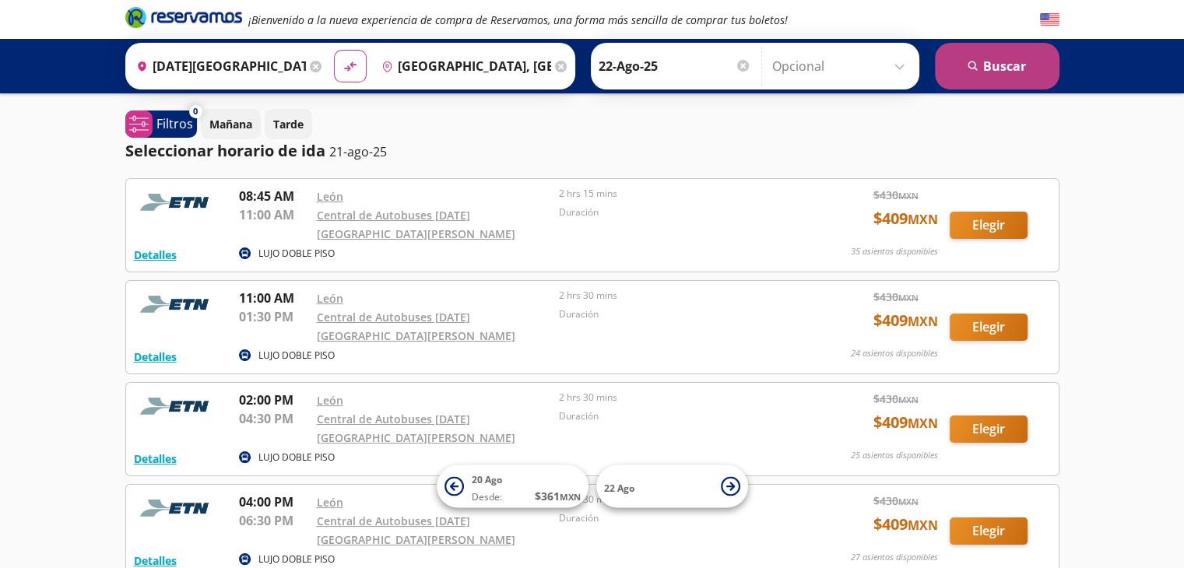
click at [987, 77] on button "search [GEOGRAPHIC_DATA]" at bounding box center [997, 66] width 125 height 47
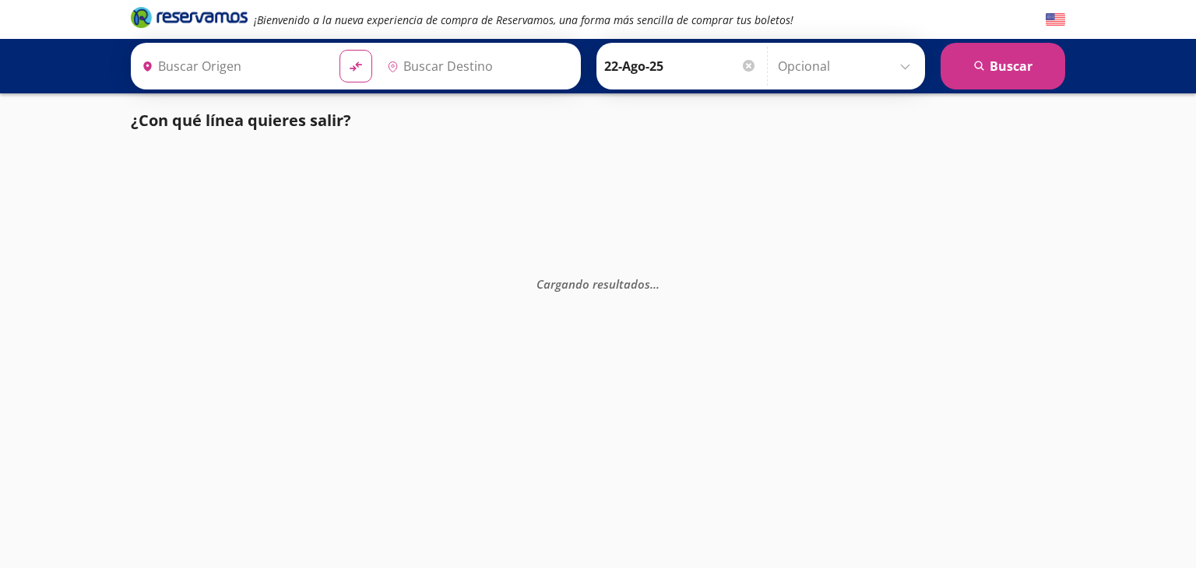
type input "[DATE][GEOGRAPHIC_DATA][PERSON_NAME], [GEOGRAPHIC_DATA]"
type input "[GEOGRAPHIC_DATA], [GEOGRAPHIC_DATA]"
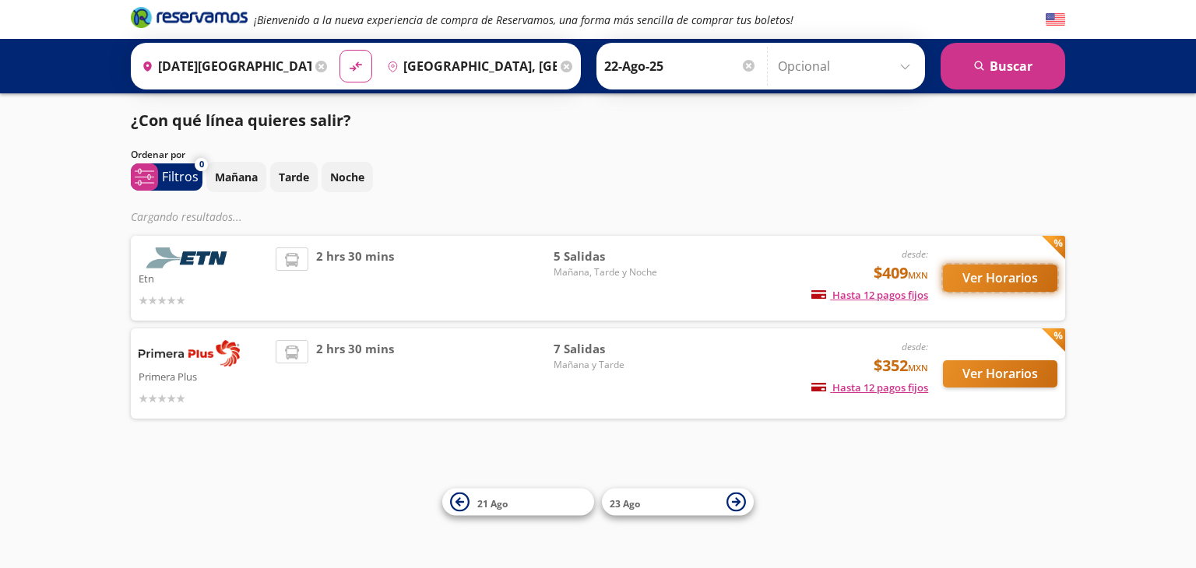
click at [993, 274] on button "Ver Horarios" at bounding box center [1000, 278] width 114 height 27
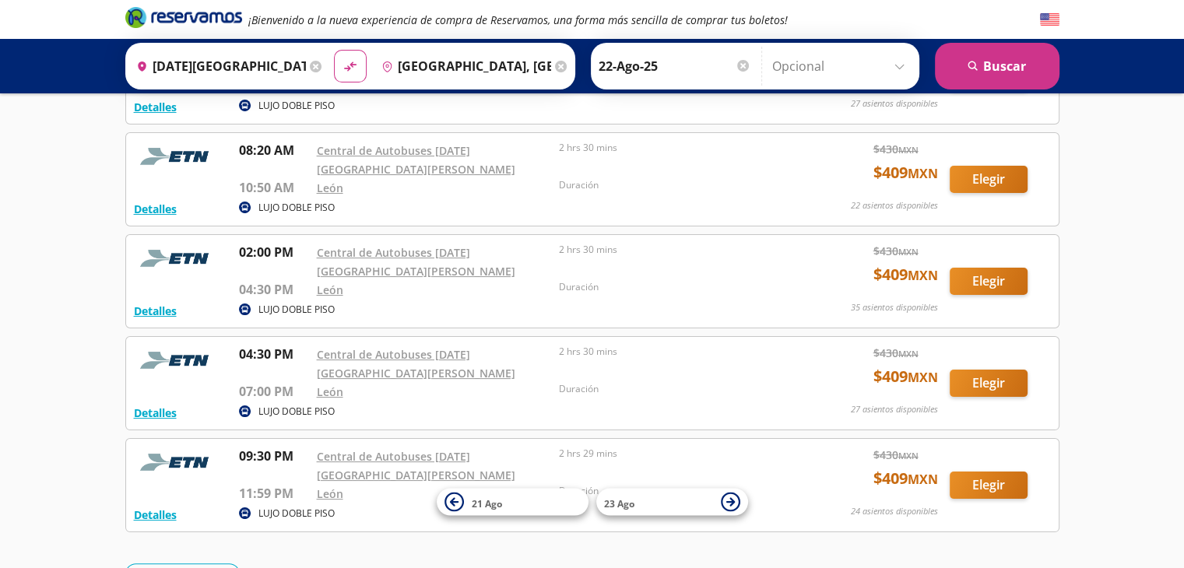
scroll to position [193, 0]
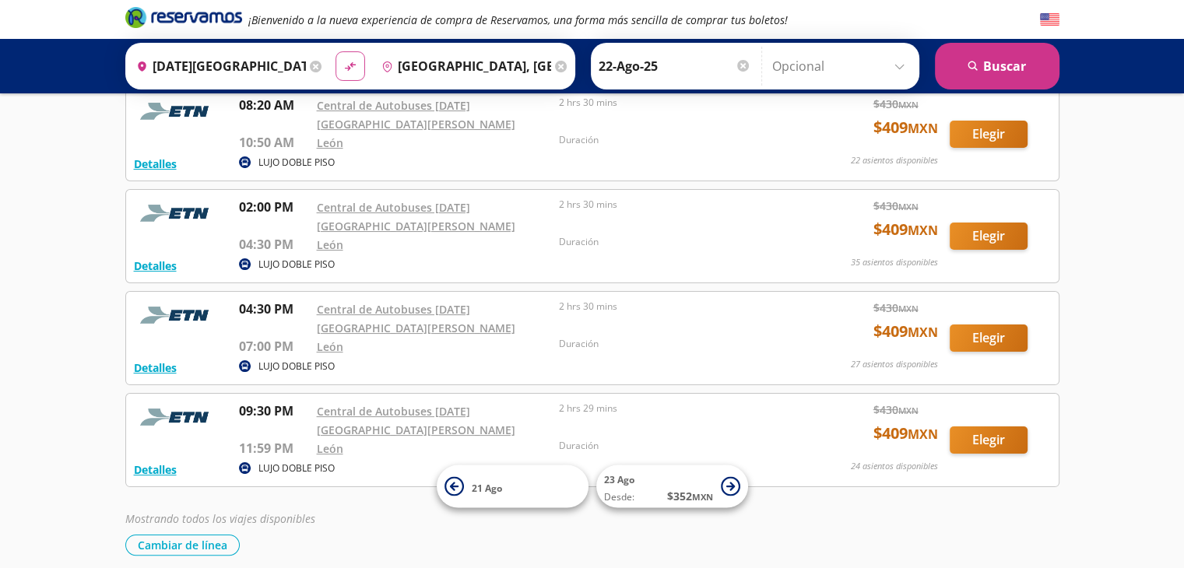
click at [350, 67] on icon "material-symbols:compare-arrows-rounded" at bounding box center [350, 66] width 14 height 15
type input "[GEOGRAPHIC_DATA], [GEOGRAPHIC_DATA]"
type input "[DATE][GEOGRAPHIC_DATA][PERSON_NAME], [GEOGRAPHIC_DATA]"
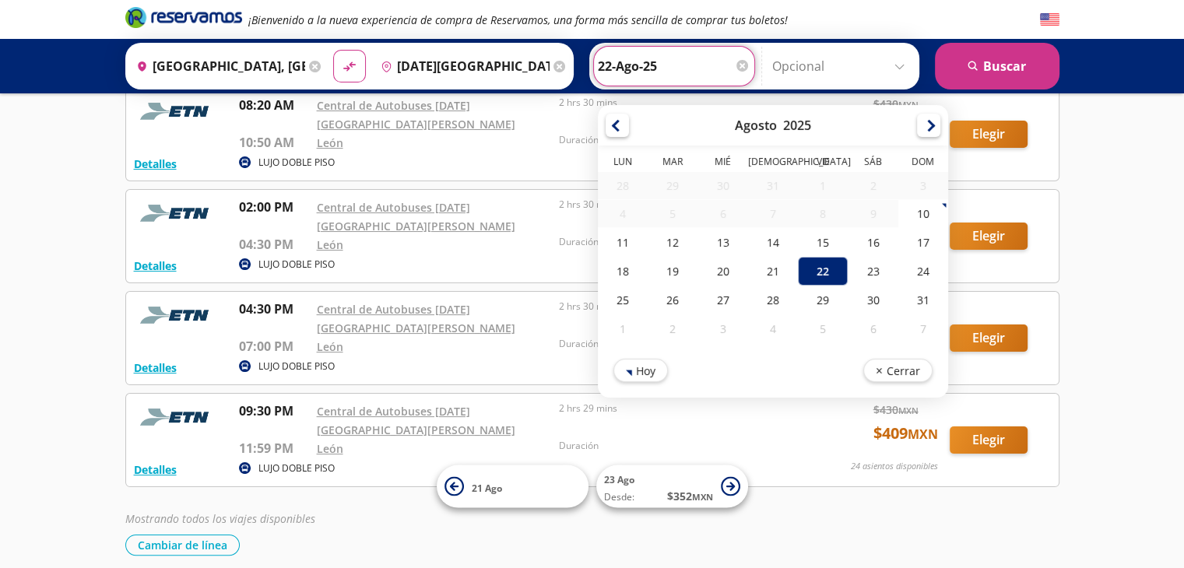
click at [697, 69] on input "22-Ago-25" at bounding box center [674, 66] width 153 height 39
click at [765, 278] on div "21" at bounding box center [772, 271] width 50 height 29
type input "21-Ago-25"
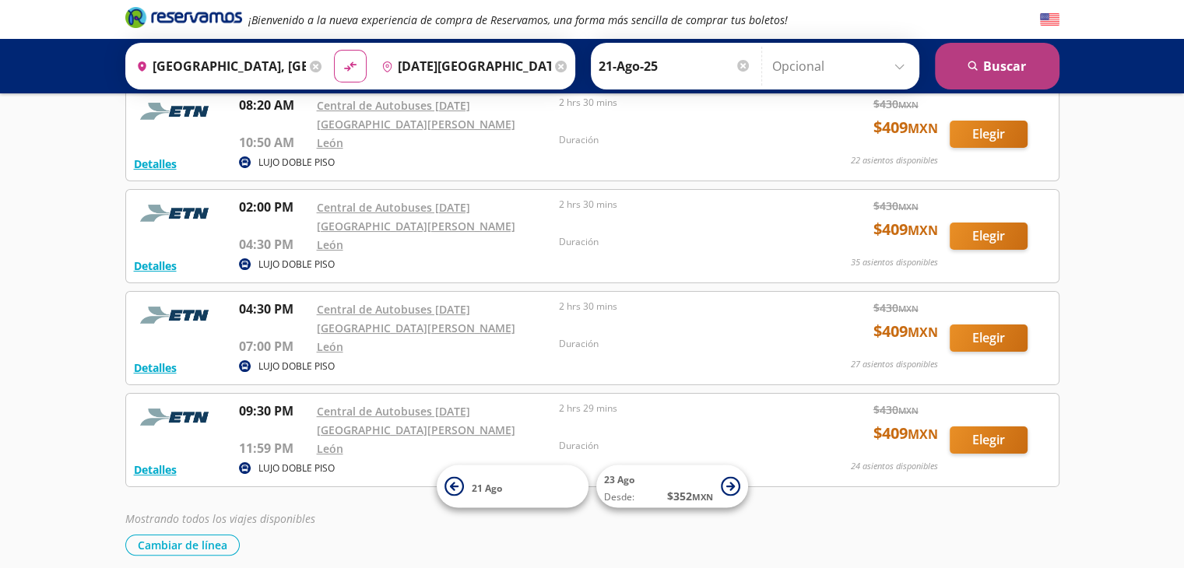
click at [963, 58] on button "search [GEOGRAPHIC_DATA]" at bounding box center [997, 66] width 125 height 47
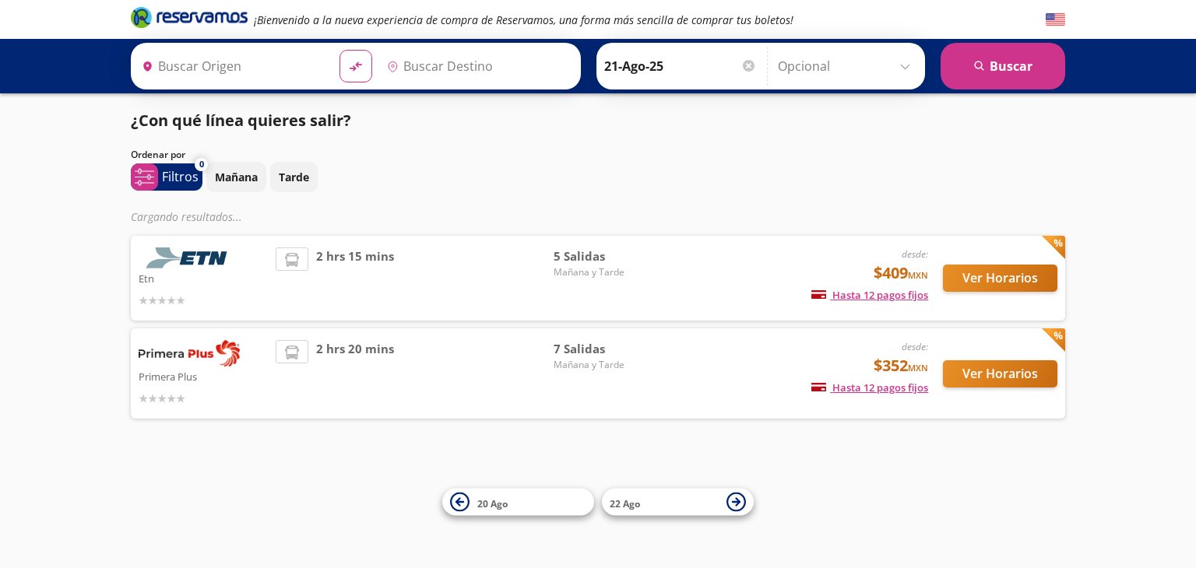
type input "[GEOGRAPHIC_DATA], [GEOGRAPHIC_DATA]"
type input "[DATE][GEOGRAPHIC_DATA][PERSON_NAME], [GEOGRAPHIC_DATA]"
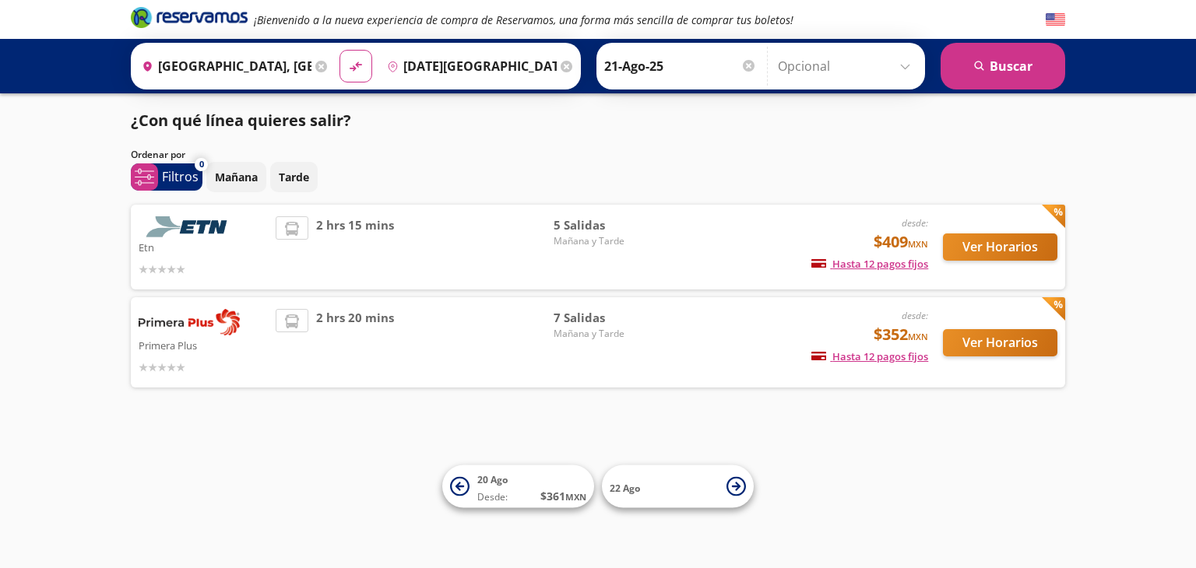
click at [972, 230] on div "Ver Horarios" at bounding box center [992, 246] width 129 height 61
click at [971, 241] on button "Ver Horarios" at bounding box center [1000, 247] width 114 height 27
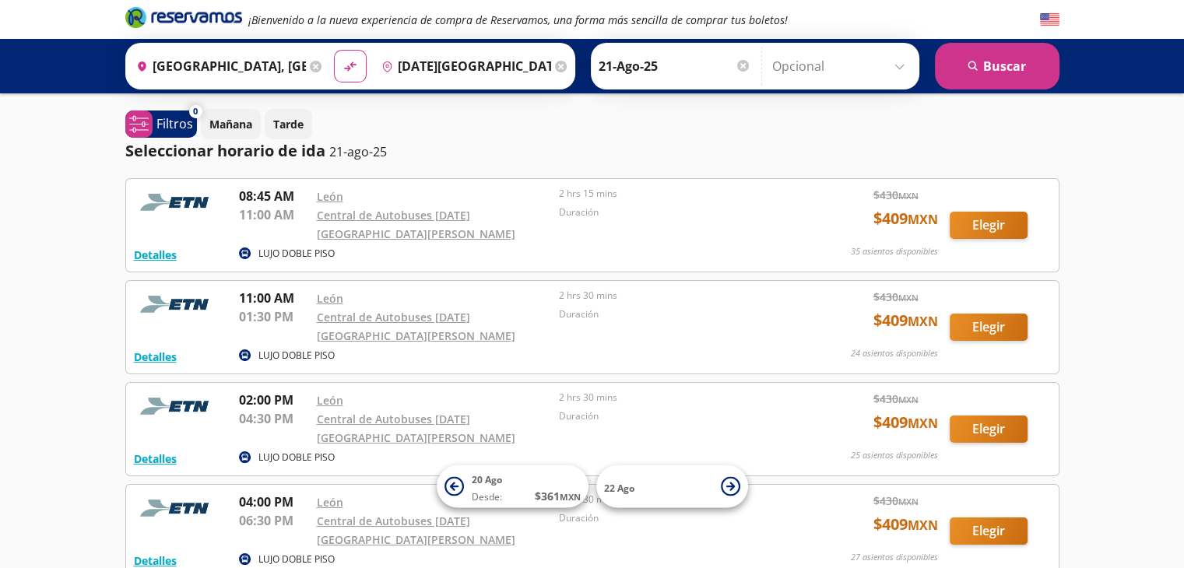
scroll to position [206, 0]
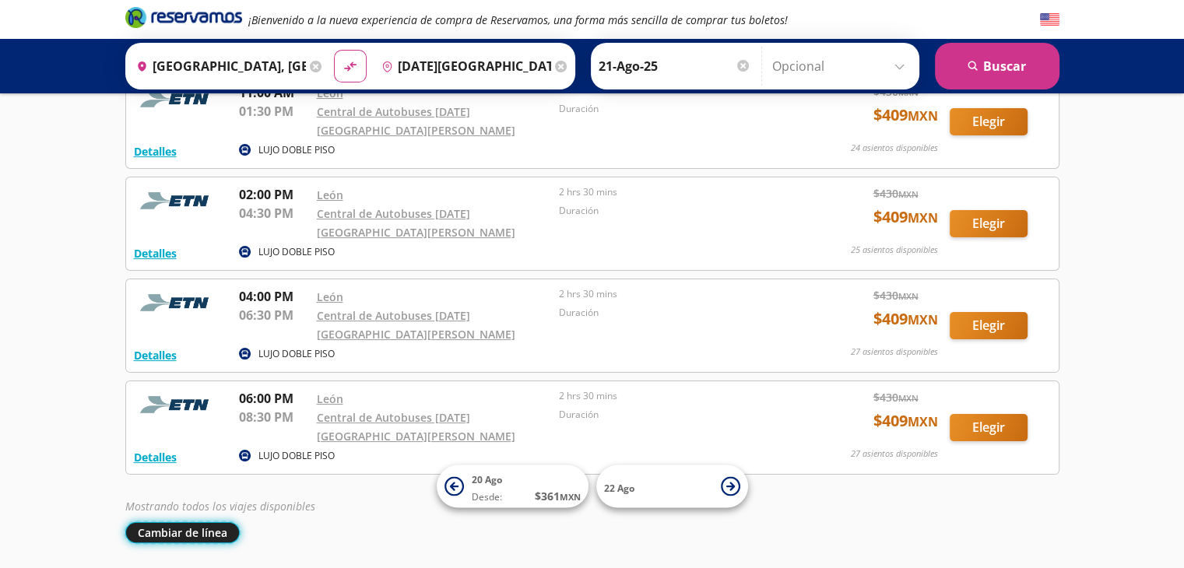
click at [160, 522] on button "Cambiar de línea" at bounding box center [182, 532] width 114 height 21
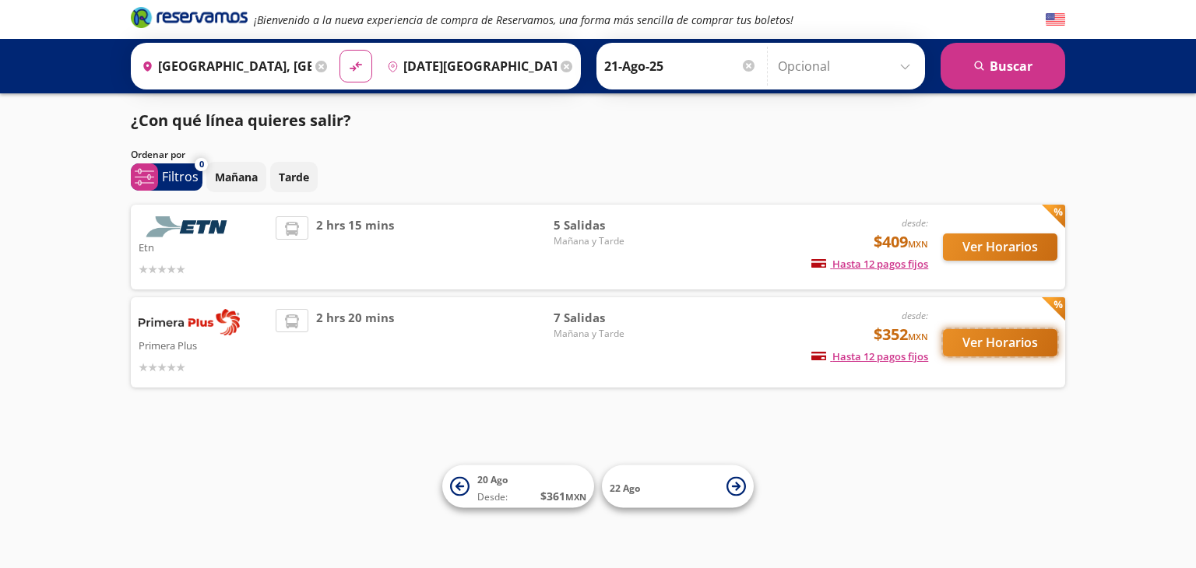
click at [981, 340] on button "Ver Horarios" at bounding box center [1000, 342] width 114 height 27
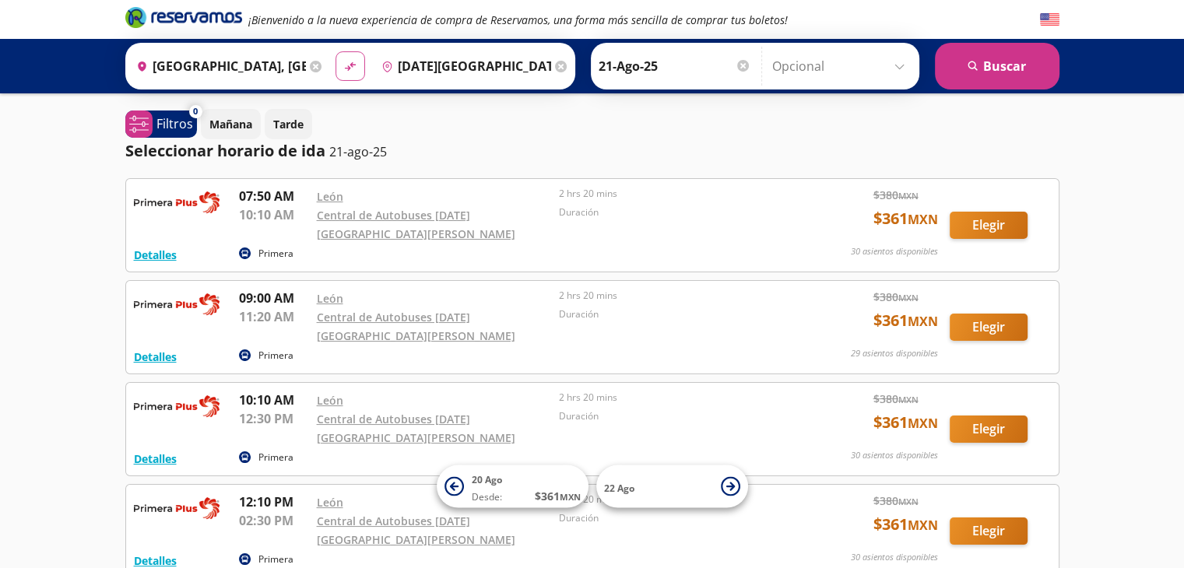
click at [344, 69] on icon at bounding box center [349, 66] width 11 height 9
type input "[DATE][GEOGRAPHIC_DATA][PERSON_NAME], [GEOGRAPHIC_DATA]"
type input "[GEOGRAPHIC_DATA], [GEOGRAPHIC_DATA]"
click at [344, 69] on icon at bounding box center [349, 66] width 11 height 9
type input "[GEOGRAPHIC_DATA], [GEOGRAPHIC_DATA]"
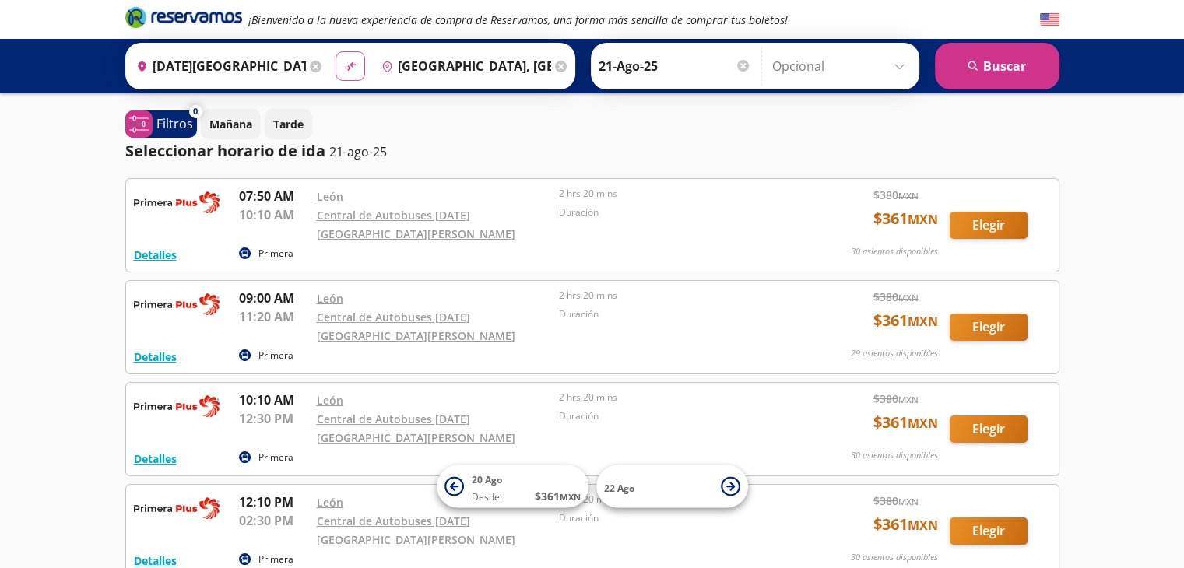
type input "[DATE][GEOGRAPHIC_DATA][PERSON_NAME], [GEOGRAPHIC_DATA]"
click at [648, 67] on input "21-Ago-25" at bounding box center [675, 66] width 153 height 39
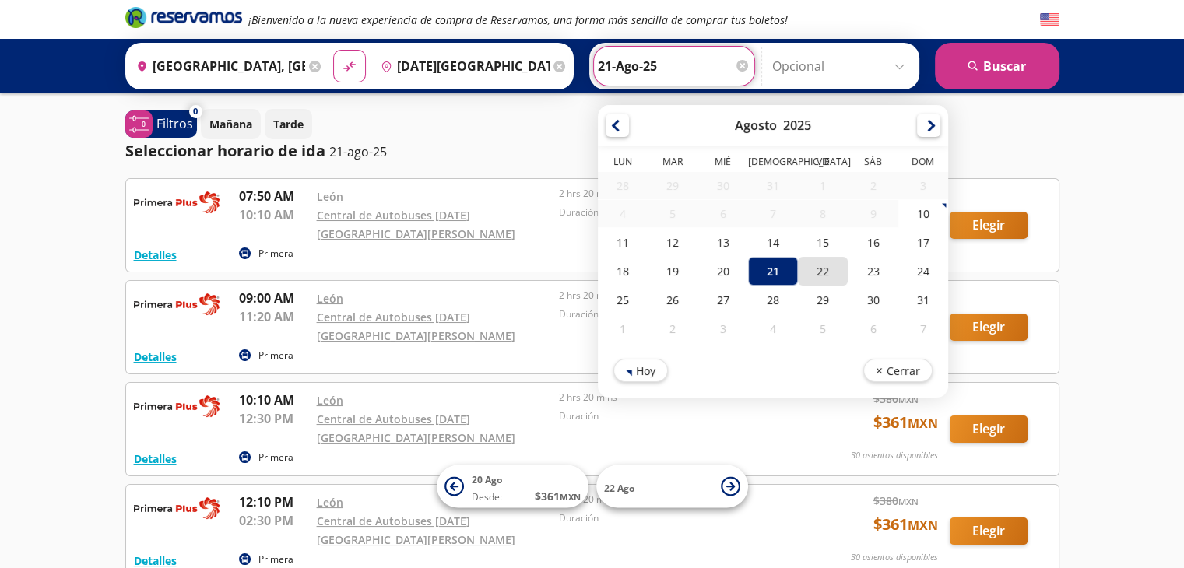
click at [798, 269] on div "22" at bounding box center [823, 271] width 50 height 29
type input "22-Ago-25"
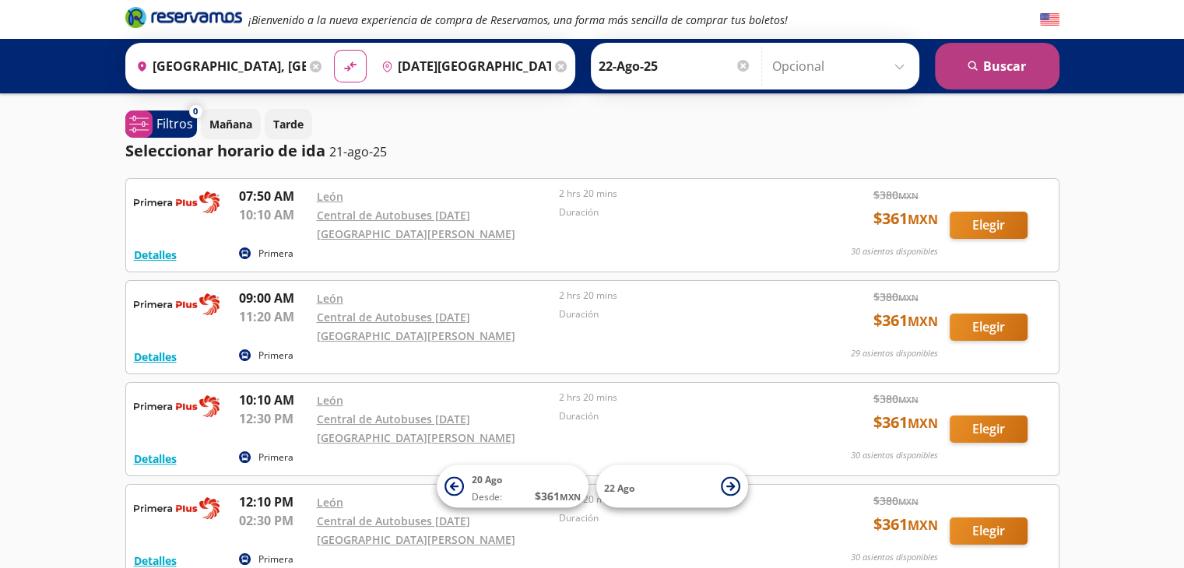
click at [957, 72] on button "search [GEOGRAPHIC_DATA]" at bounding box center [997, 66] width 125 height 47
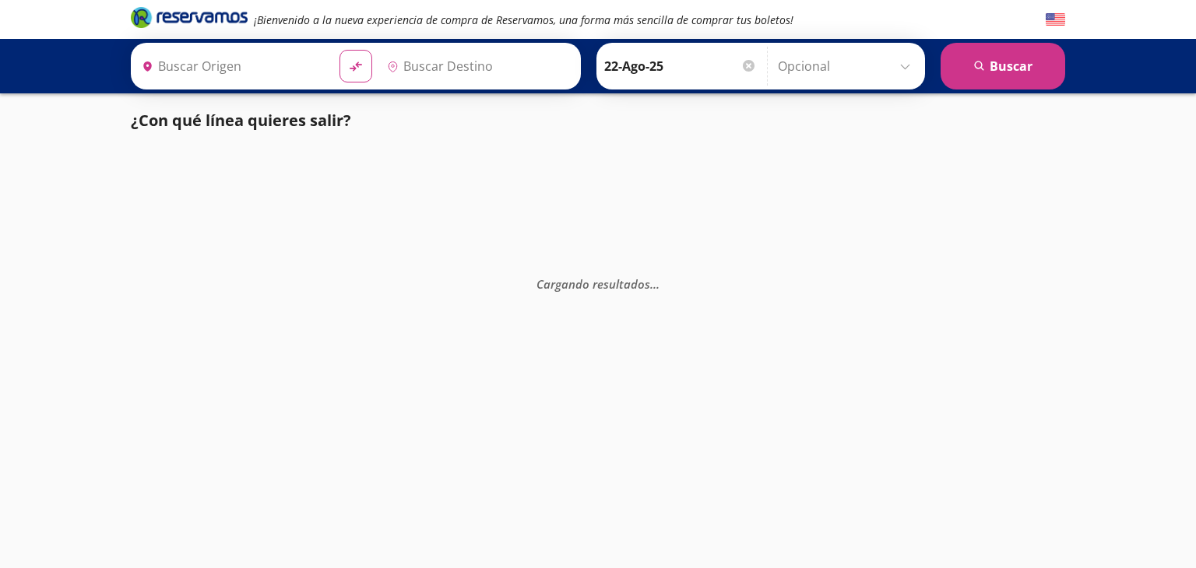
type input "[GEOGRAPHIC_DATA], [GEOGRAPHIC_DATA]"
type input "[DATE][GEOGRAPHIC_DATA][PERSON_NAME], [GEOGRAPHIC_DATA]"
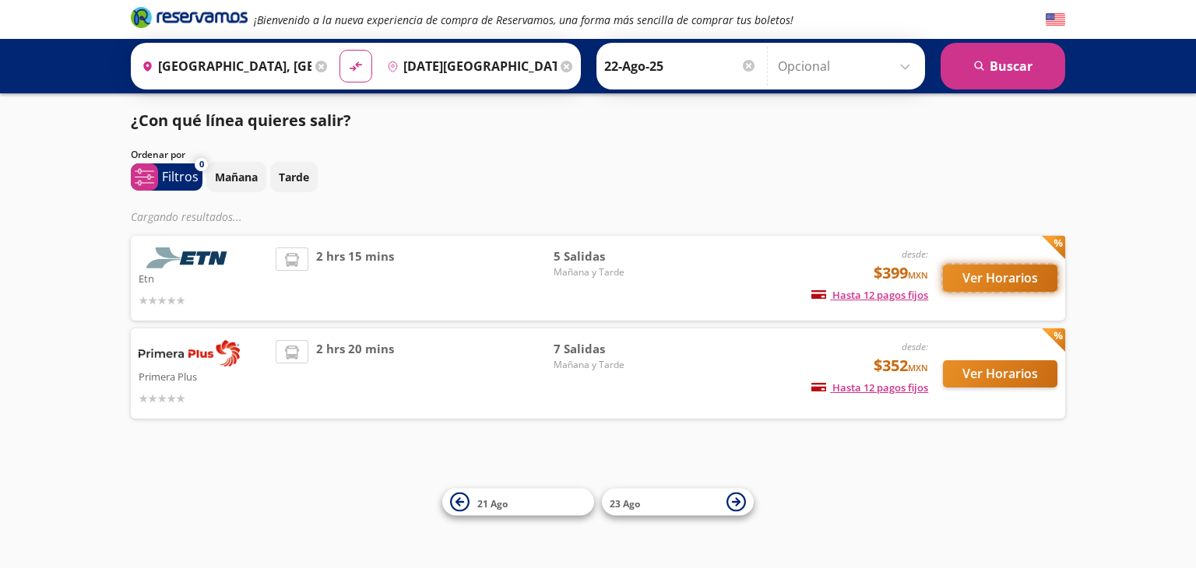
click at [989, 281] on button "Ver Horarios" at bounding box center [1000, 278] width 114 height 27
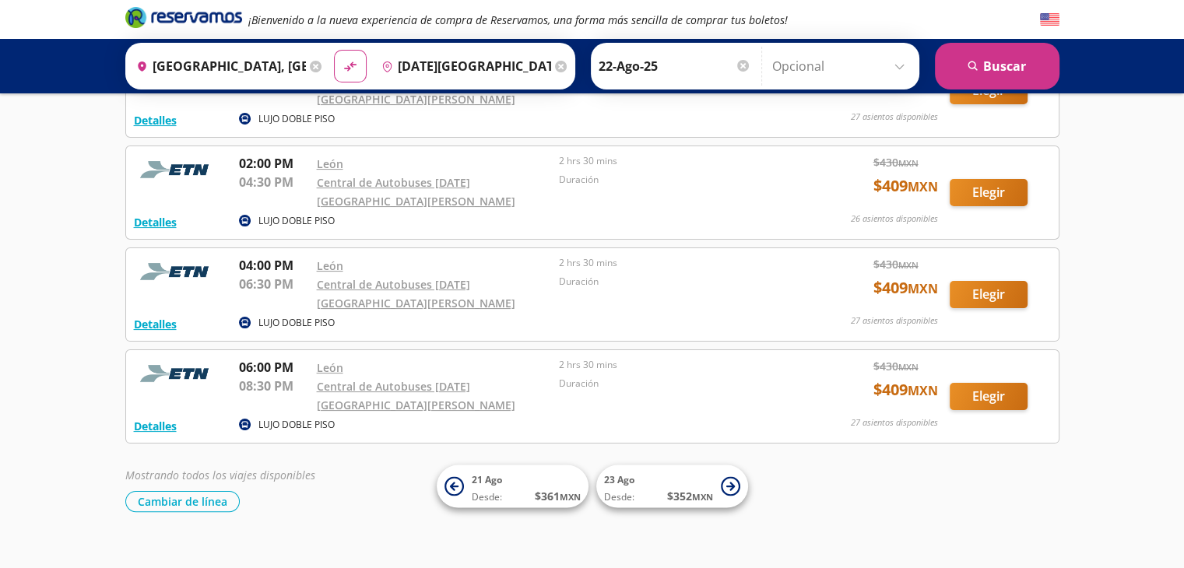
scroll to position [206, 0]
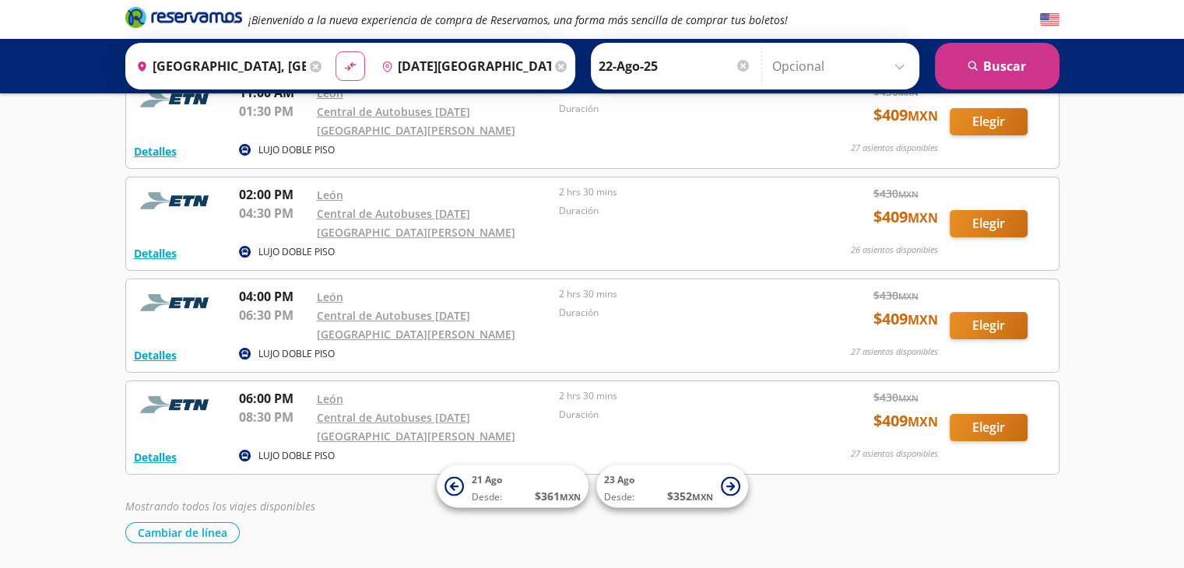
click at [343, 71] on icon "material-symbols:compare-arrows-rounded" at bounding box center [350, 66] width 14 height 15
type input "[DATE][GEOGRAPHIC_DATA][PERSON_NAME], [GEOGRAPHIC_DATA]"
type input "[GEOGRAPHIC_DATA], [GEOGRAPHIC_DATA]"
click at [993, 66] on button "search [GEOGRAPHIC_DATA]" at bounding box center [997, 66] width 125 height 47
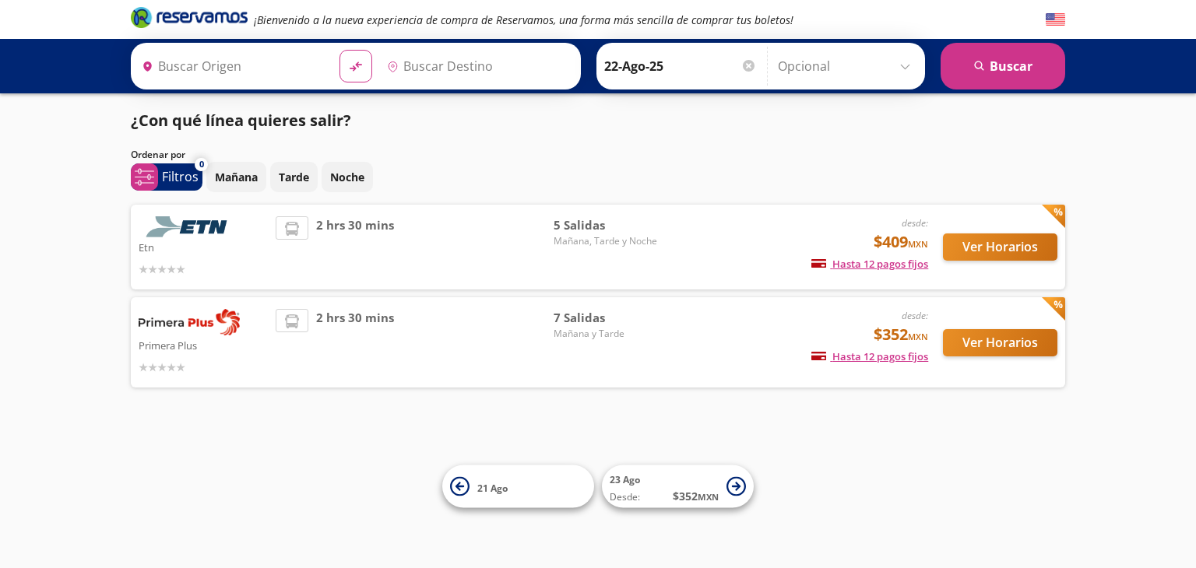
type input "[DATE][GEOGRAPHIC_DATA][PERSON_NAME], [GEOGRAPHIC_DATA]"
type input "[GEOGRAPHIC_DATA], [GEOGRAPHIC_DATA]"
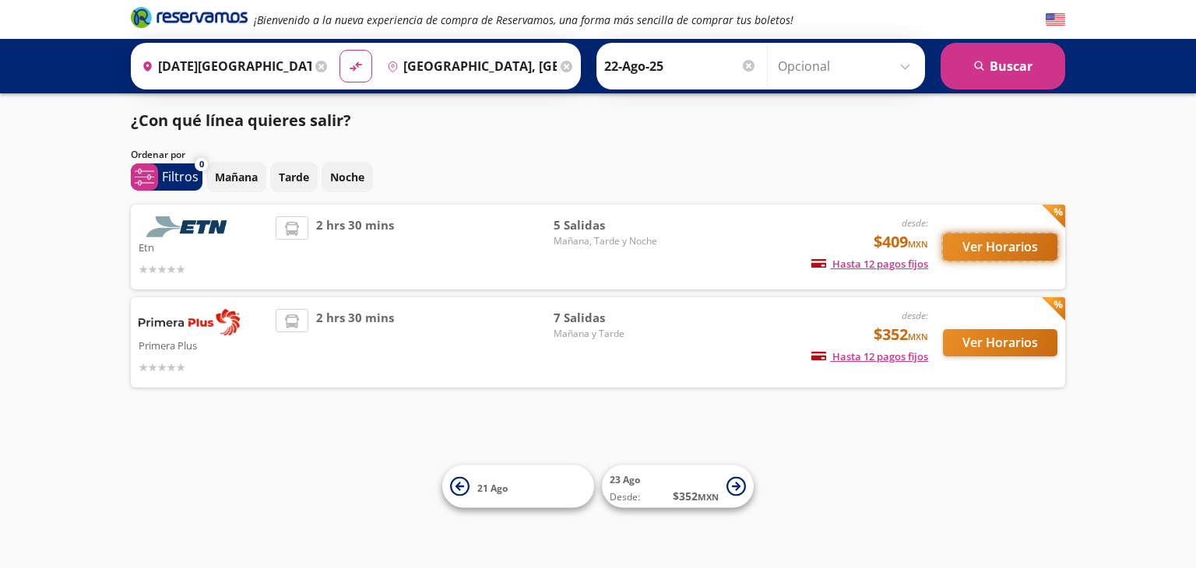
click at [1013, 244] on button "Ver Horarios" at bounding box center [1000, 247] width 114 height 27
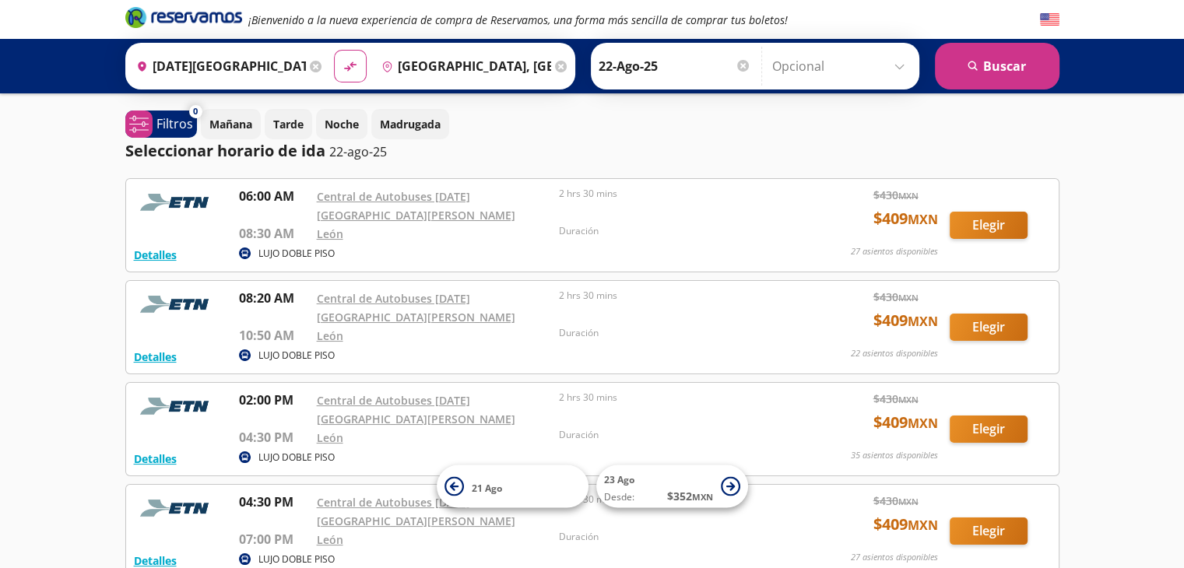
scroll to position [206, 0]
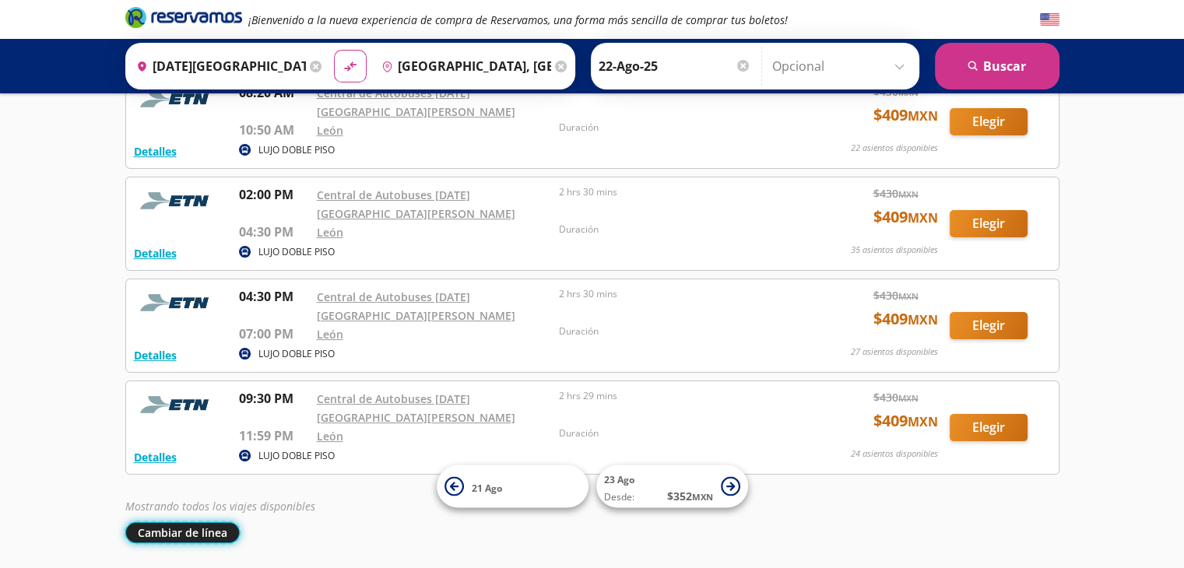
click at [220, 522] on button "Cambiar de línea" at bounding box center [182, 532] width 114 height 21
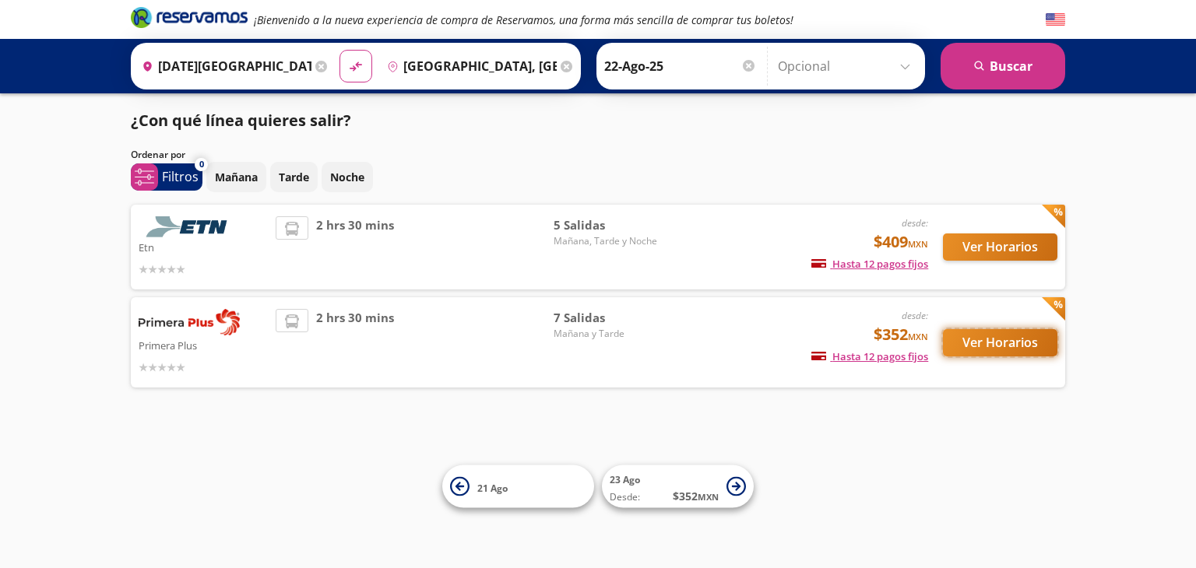
click at [1028, 343] on button "Ver Horarios" at bounding box center [1000, 342] width 114 height 27
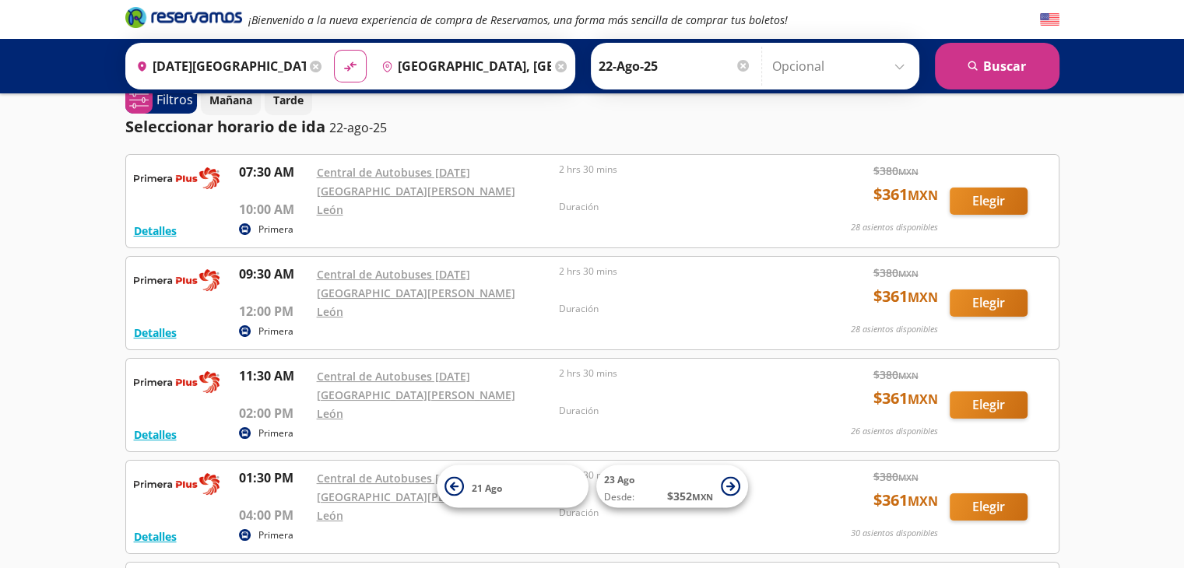
scroll to position [389, 0]
